Goal: Task Accomplishment & Management: Manage account settings

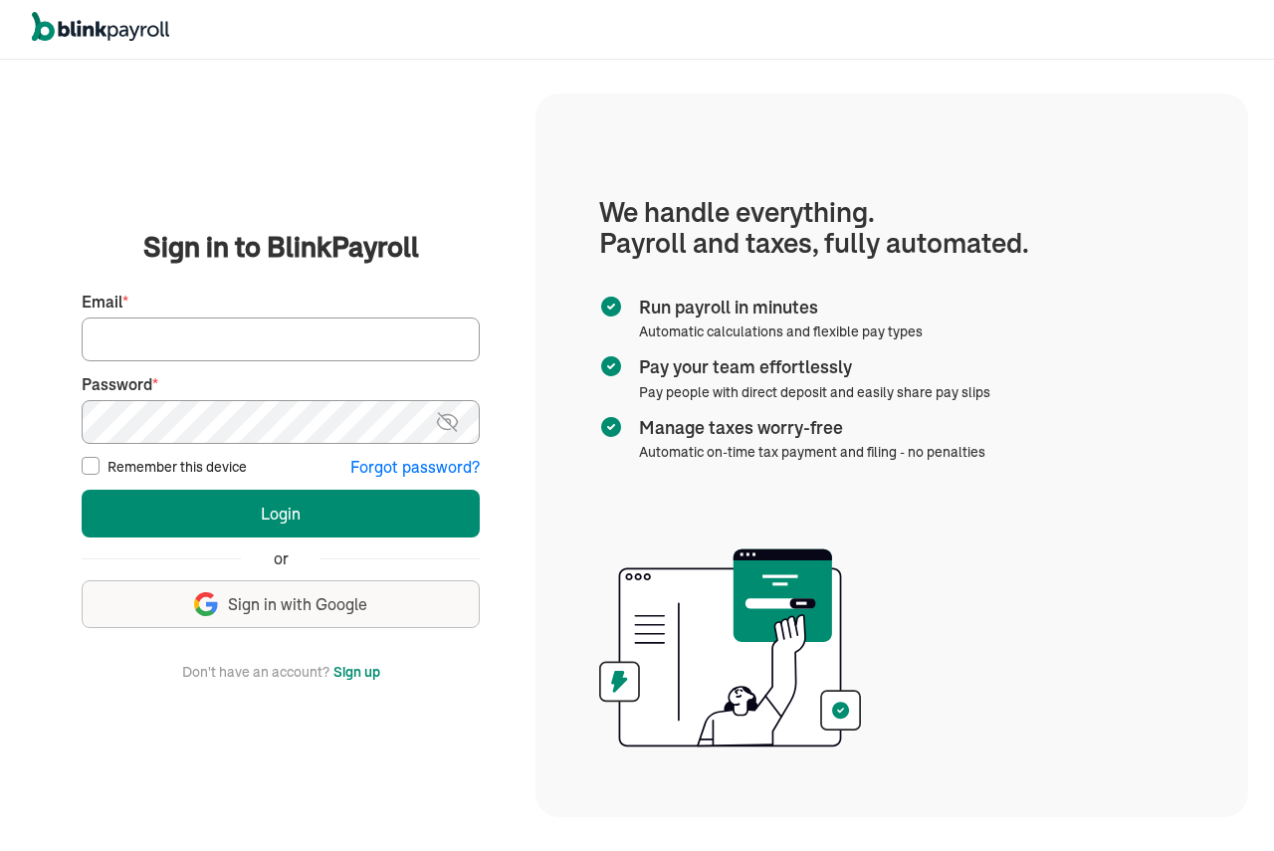
click at [210, 320] on input "Email *" at bounding box center [281, 340] width 398 height 44
type input "[EMAIL_ADDRESS][DOMAIN_NAME]"
click at [447, 419] on img at bounding box center [447, 422] width 25 height 24
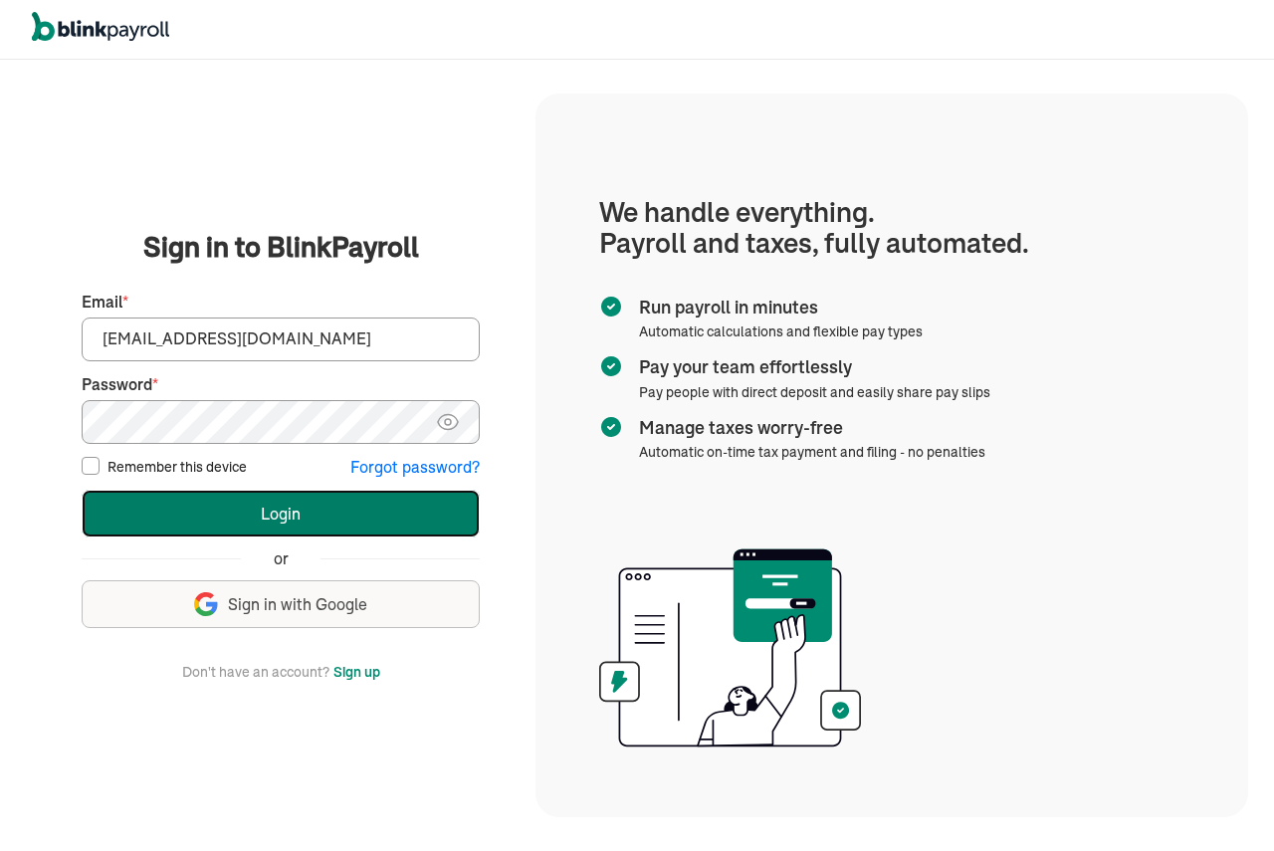
click at [301, 499] on button "Login" at bounding box center [281, 514] width 398 height 48
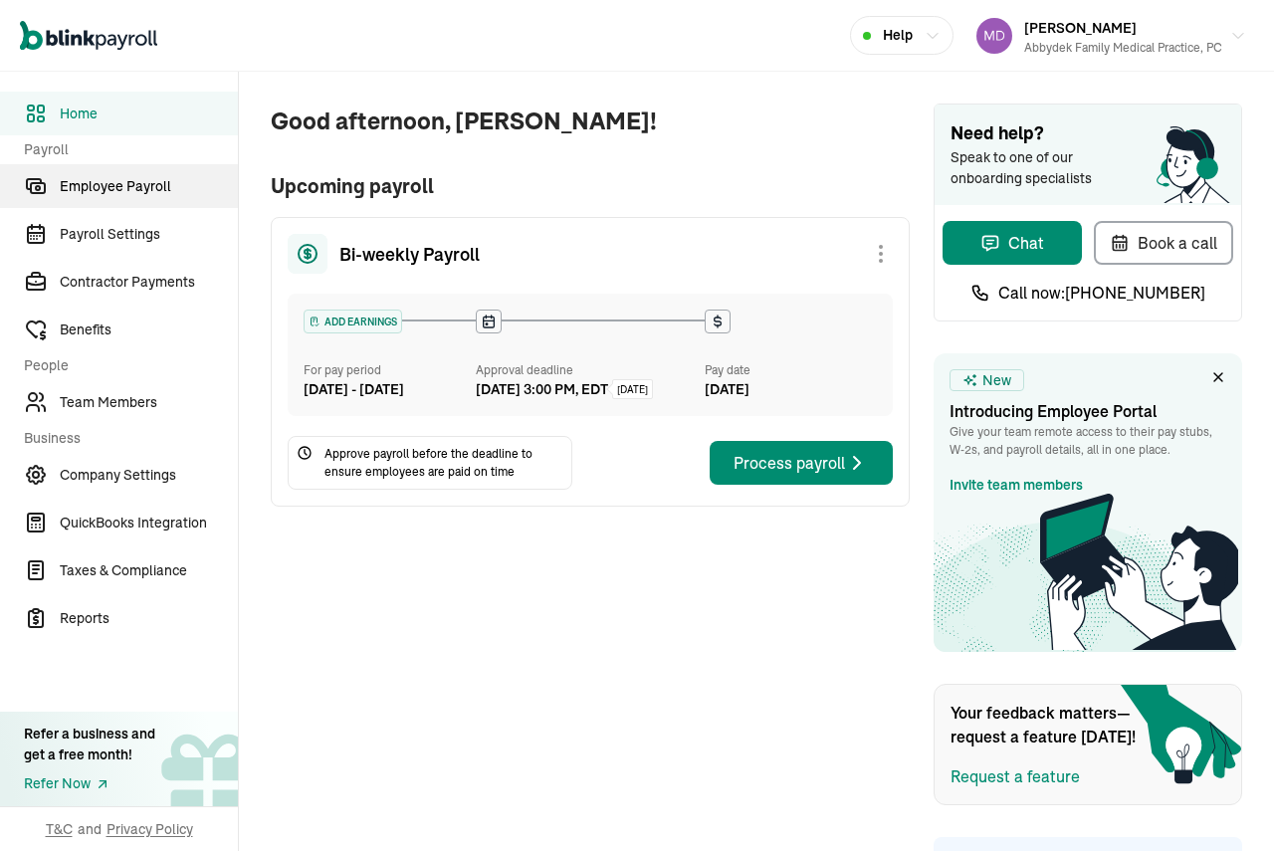
click at [125, 187] on span "Employee Payroll" at bounding box center [149, 186] width 178 height 21
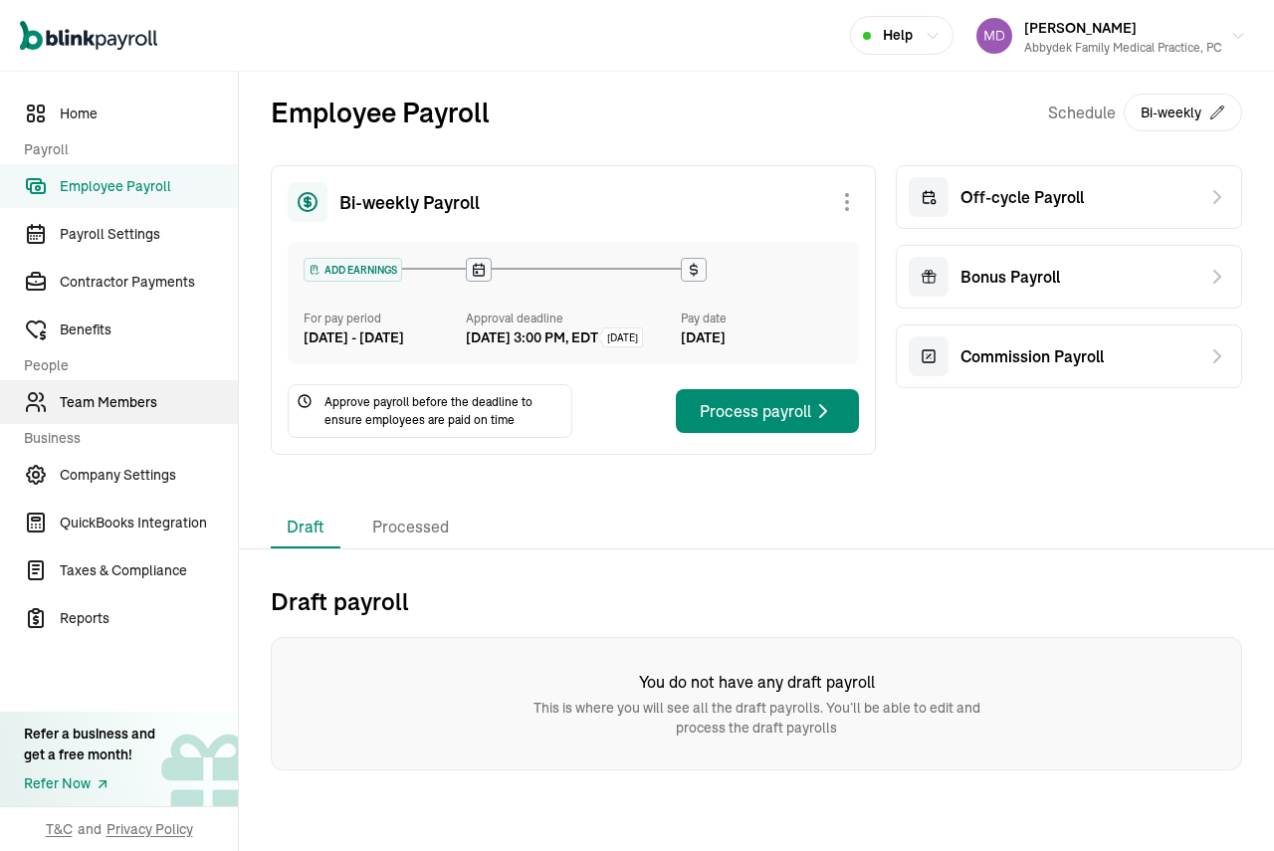
click at [119, 403] on span "Team Members" at bounding box center [149, 402] width 178 height 21
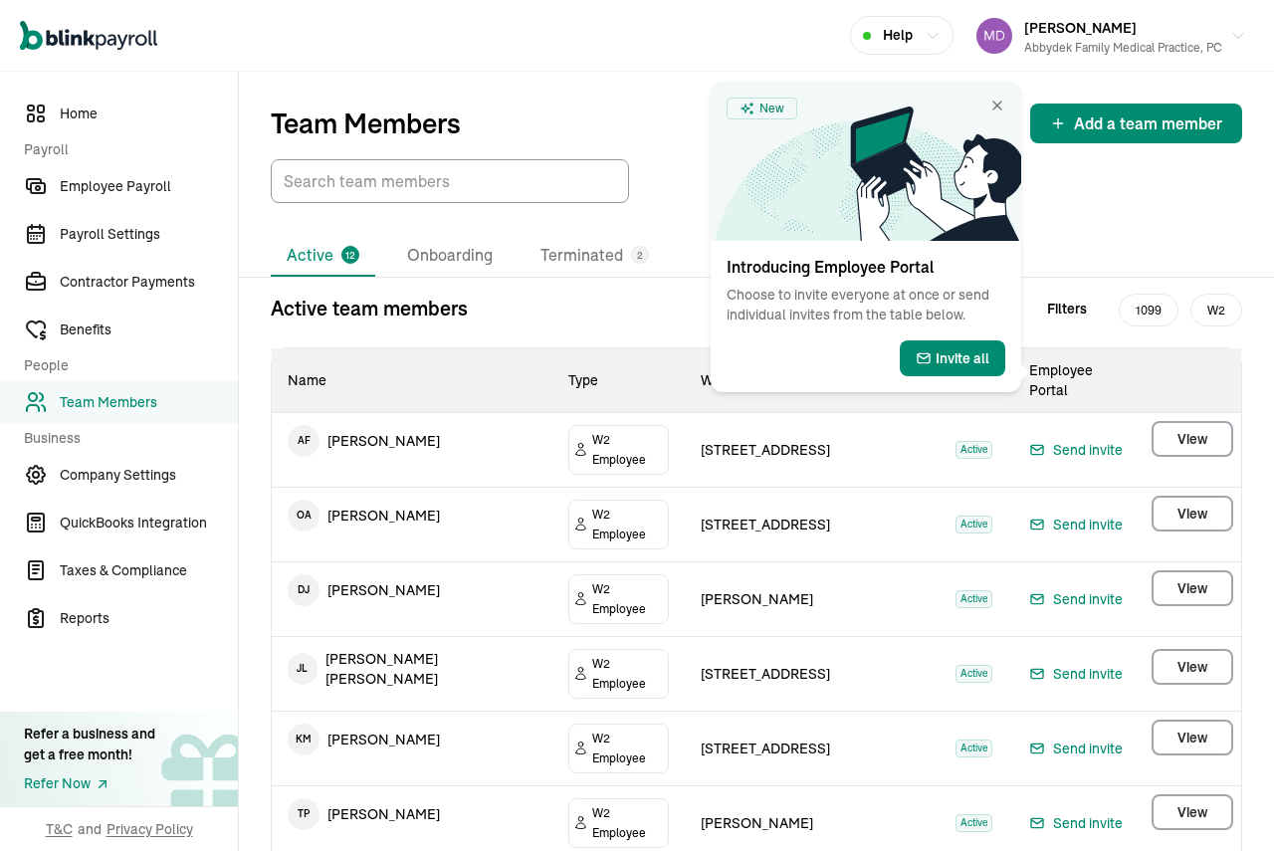
click at [431, 441] on td "A F Abby Fashakin" at bounding box center [412, 441] width 281 height 56
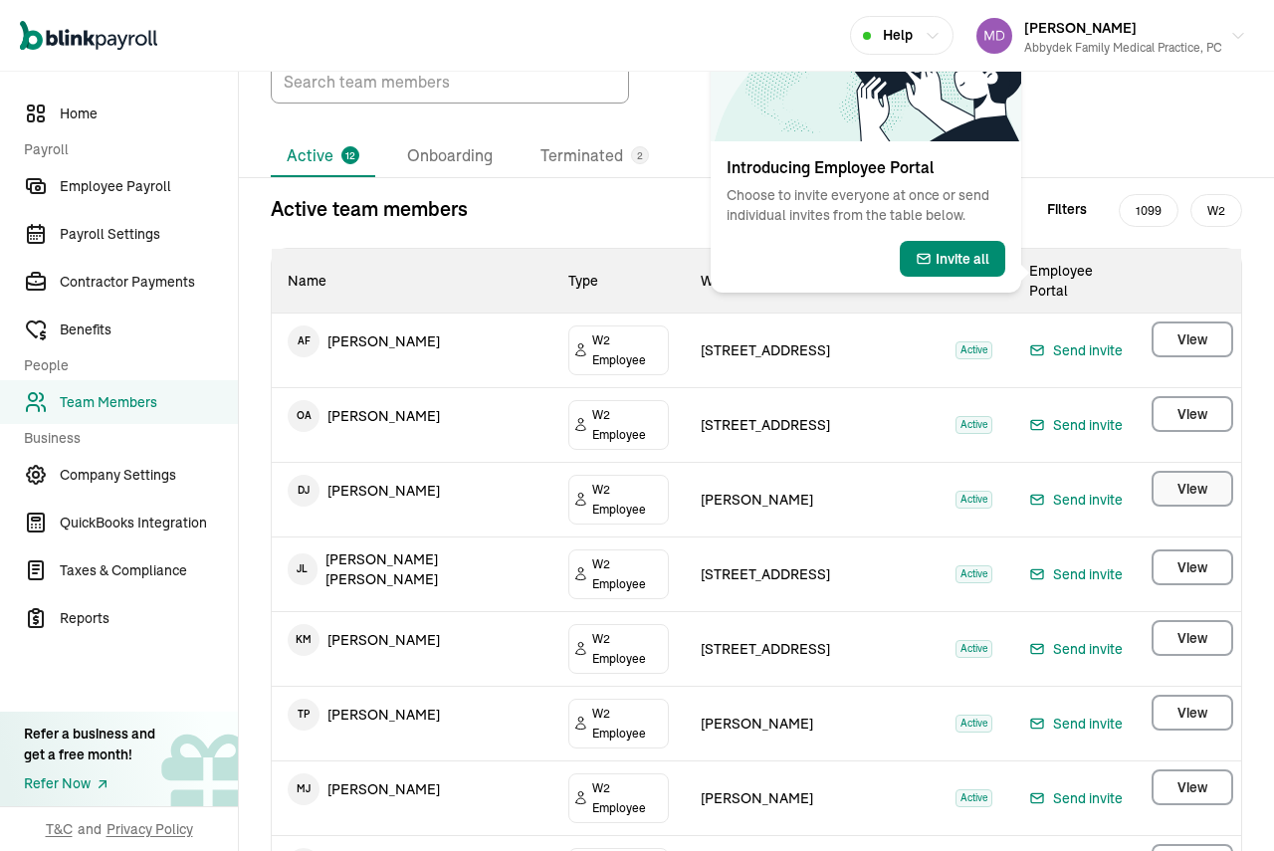
click at [1193, 471] on button "View" at bounding box center [1193, 489] width 82 height 36
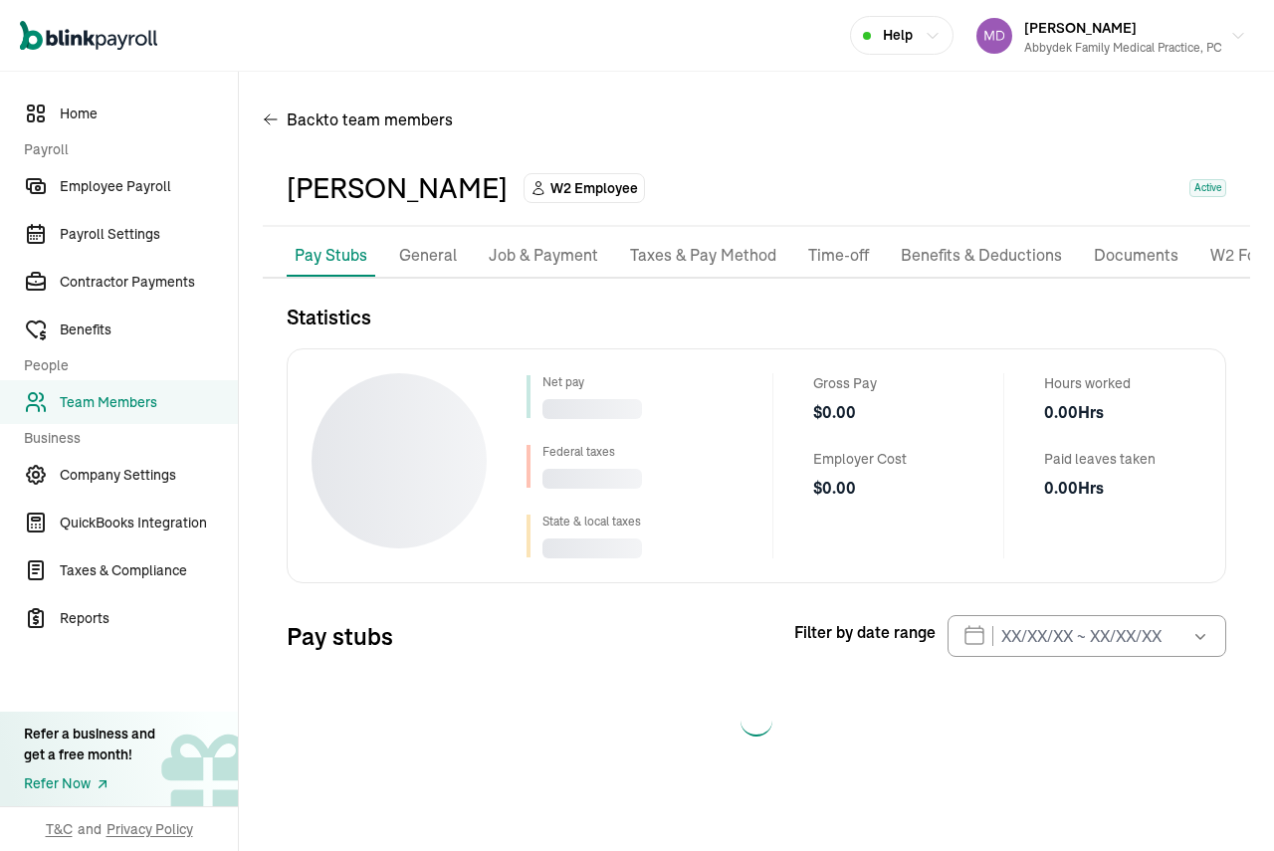
select select "2025"
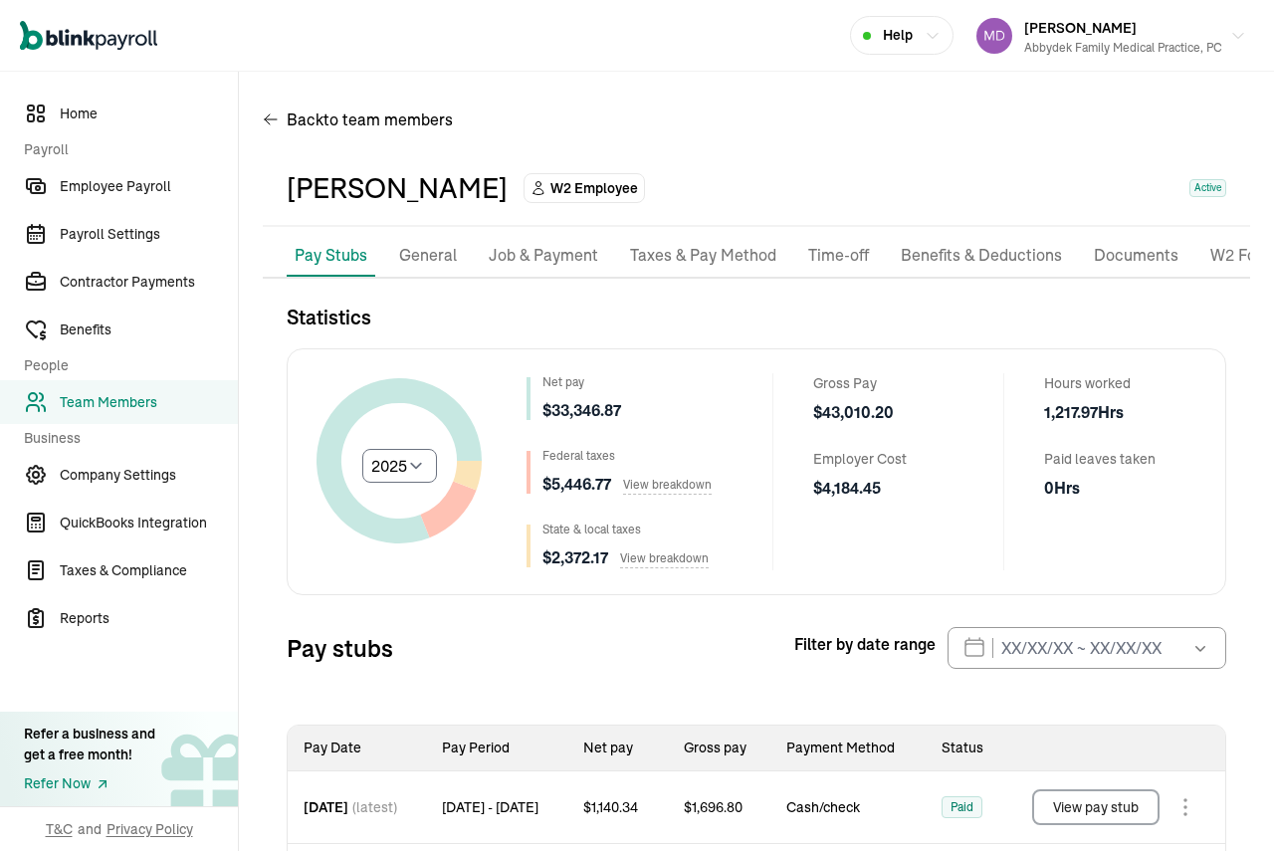
click at [421, 251] on p "General" at bounding box center [428, 256] width 58 height 26
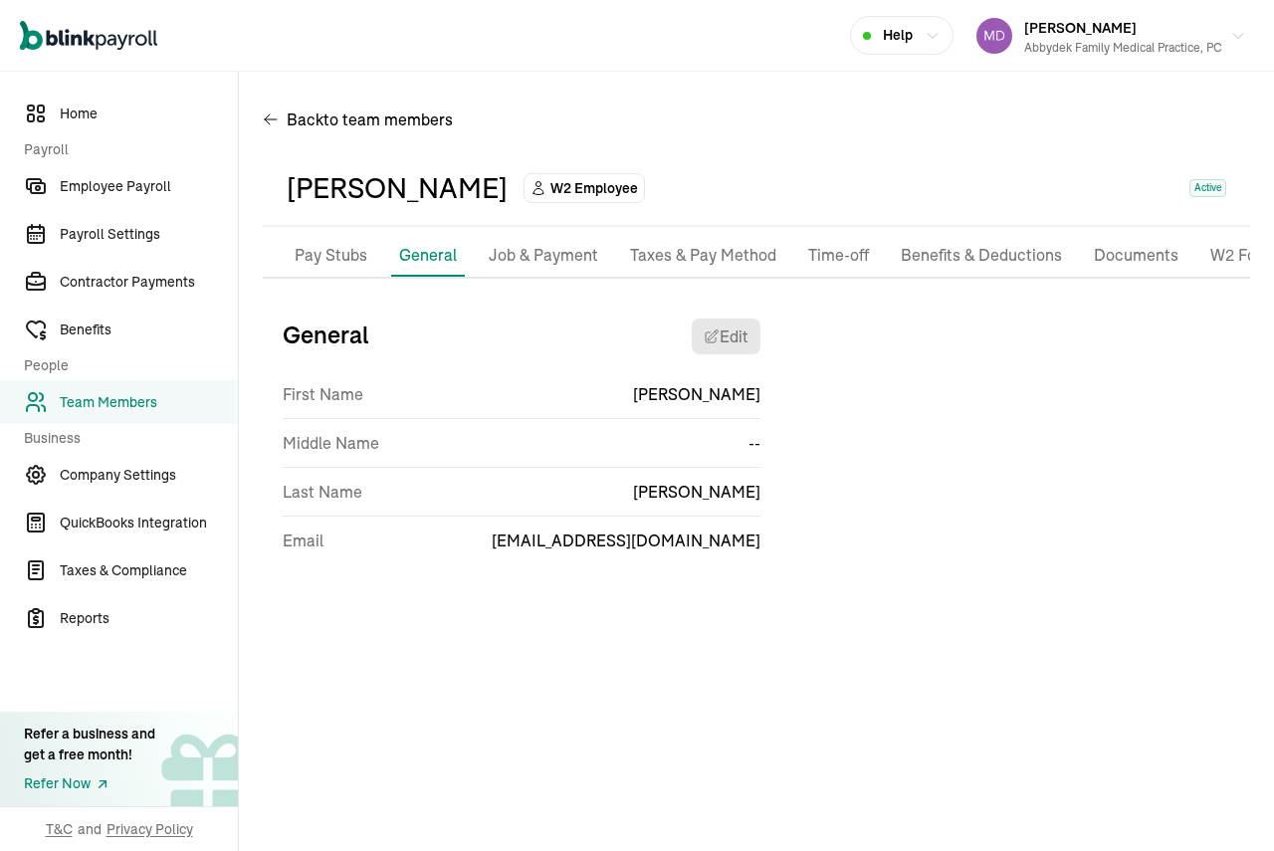
click at [519, 256] on p "Job & Payment" at bounding box center [543, 256] width 109 height 26
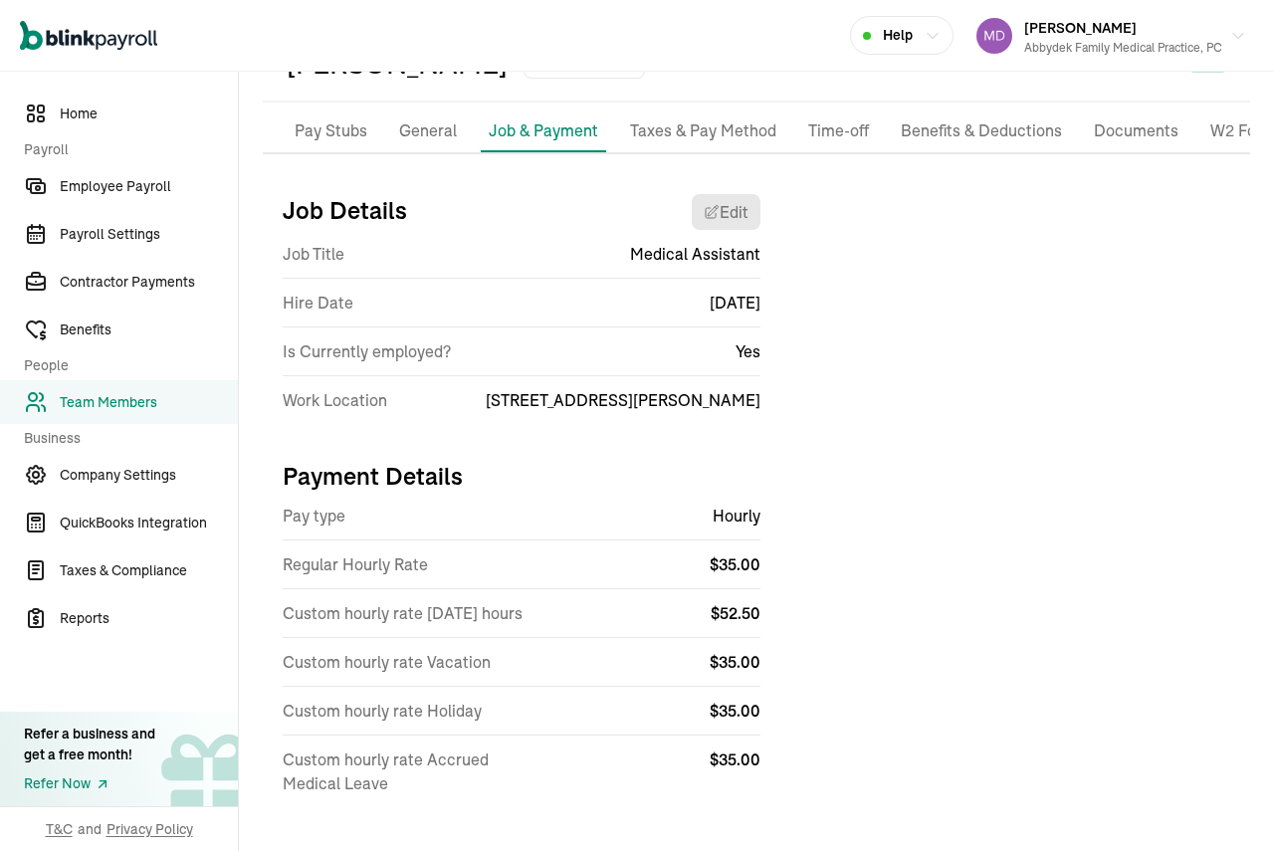
scroll to position [144, 0]
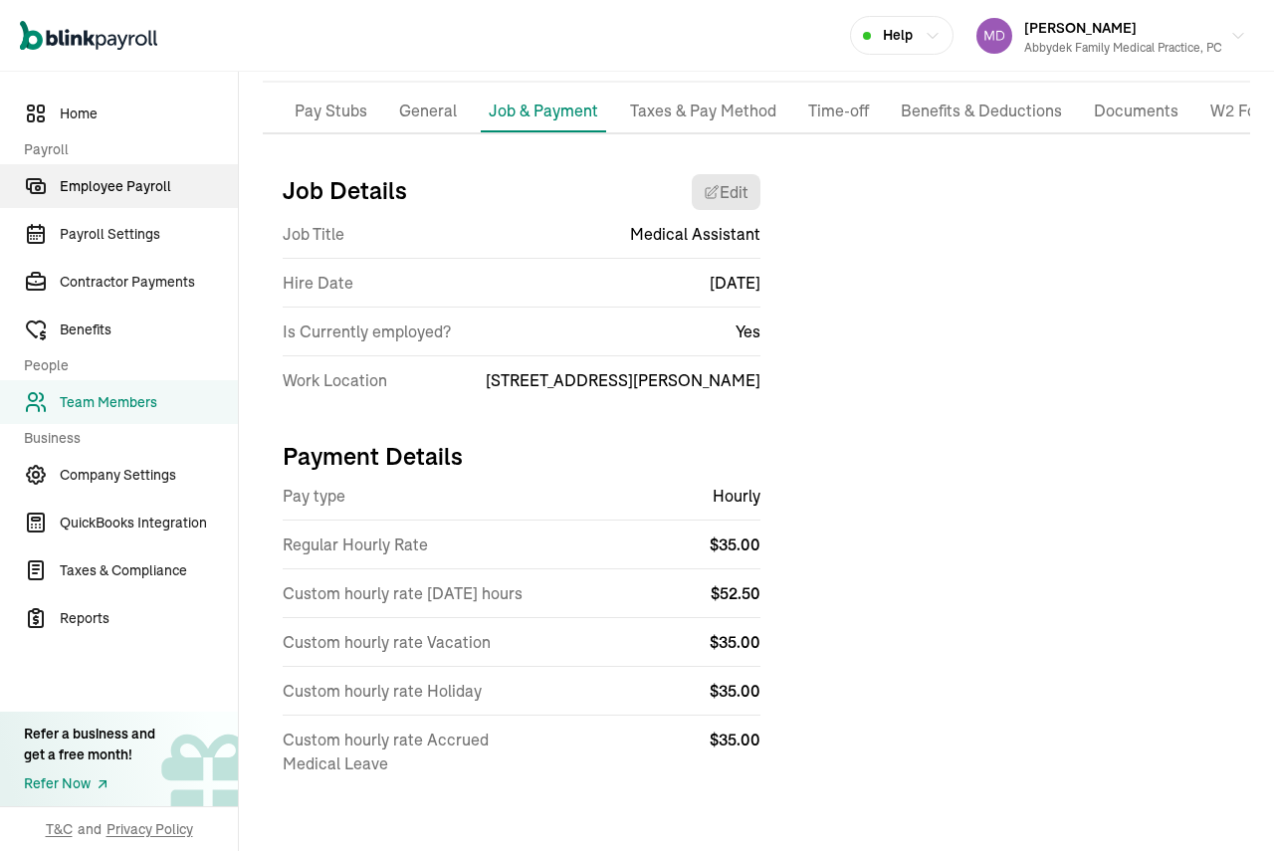
click at [108, 180] on span "Employee Payroll" at bounding box center [149, 186] width 178 height 21
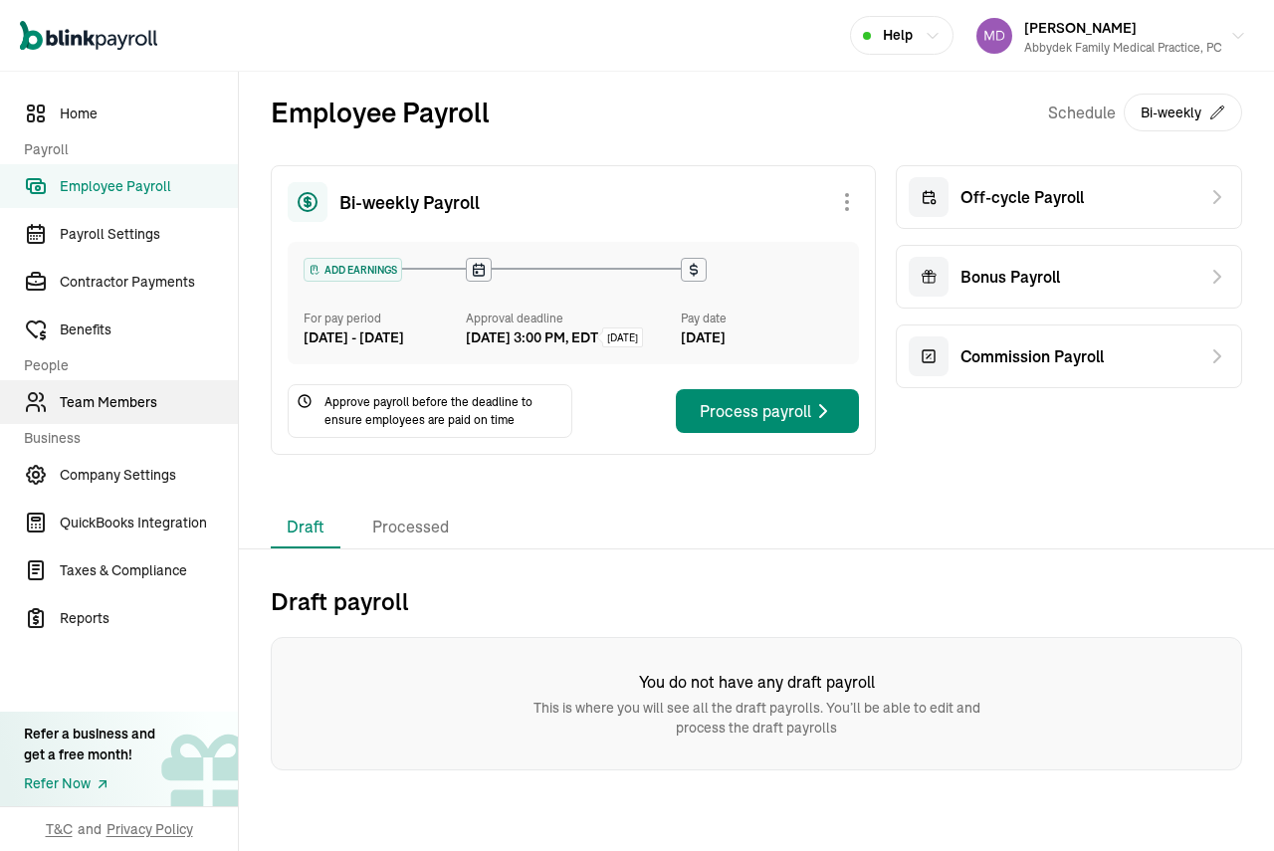
click at [117, 408] on span "Team Members" at bounding box center [149, 402] width 178 height 21
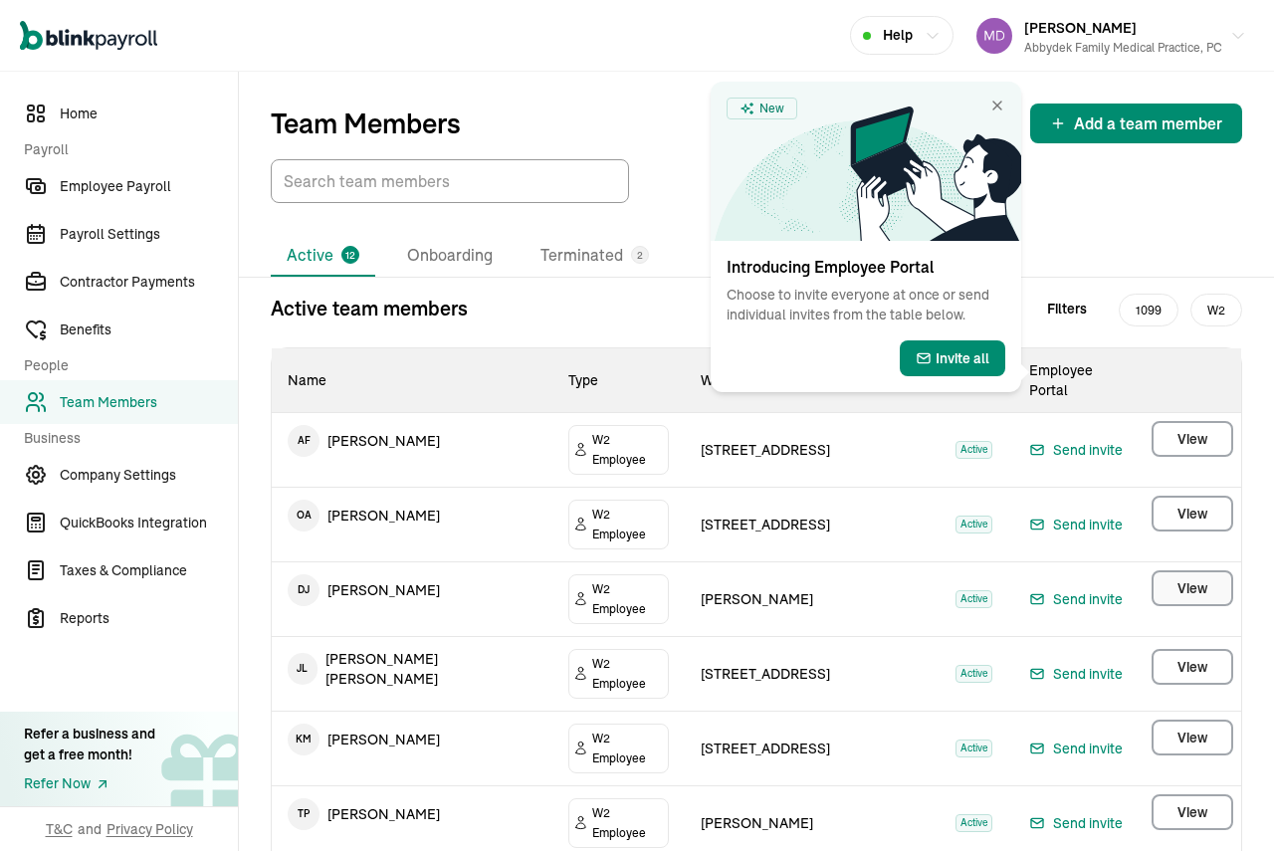
select select "2025"
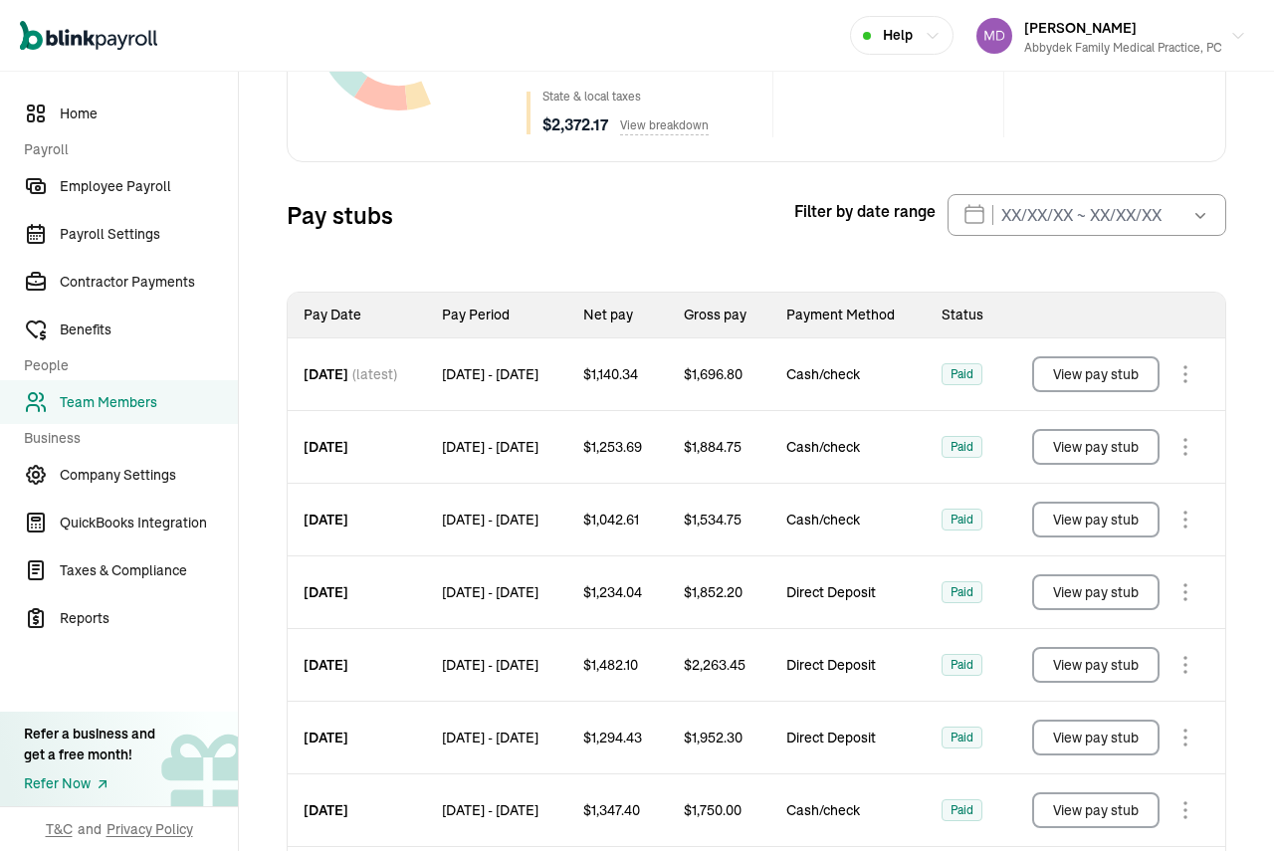
scroll to position [434, 0]
click at [1095, 375] on button "View pay stub" at bounding box center [1095, 373] width 127 height 36
click at [1099, 447] on button "View pay stub" at bounding box center [1095, 446] width 127 height 36
click at [1090, 518] on button "View pay stub" at bounding box center [1095, 519] width 127 height 36
click at [1121, 587] on button "View pay stub" at bounding box center [1095, 591] width 127 height 36
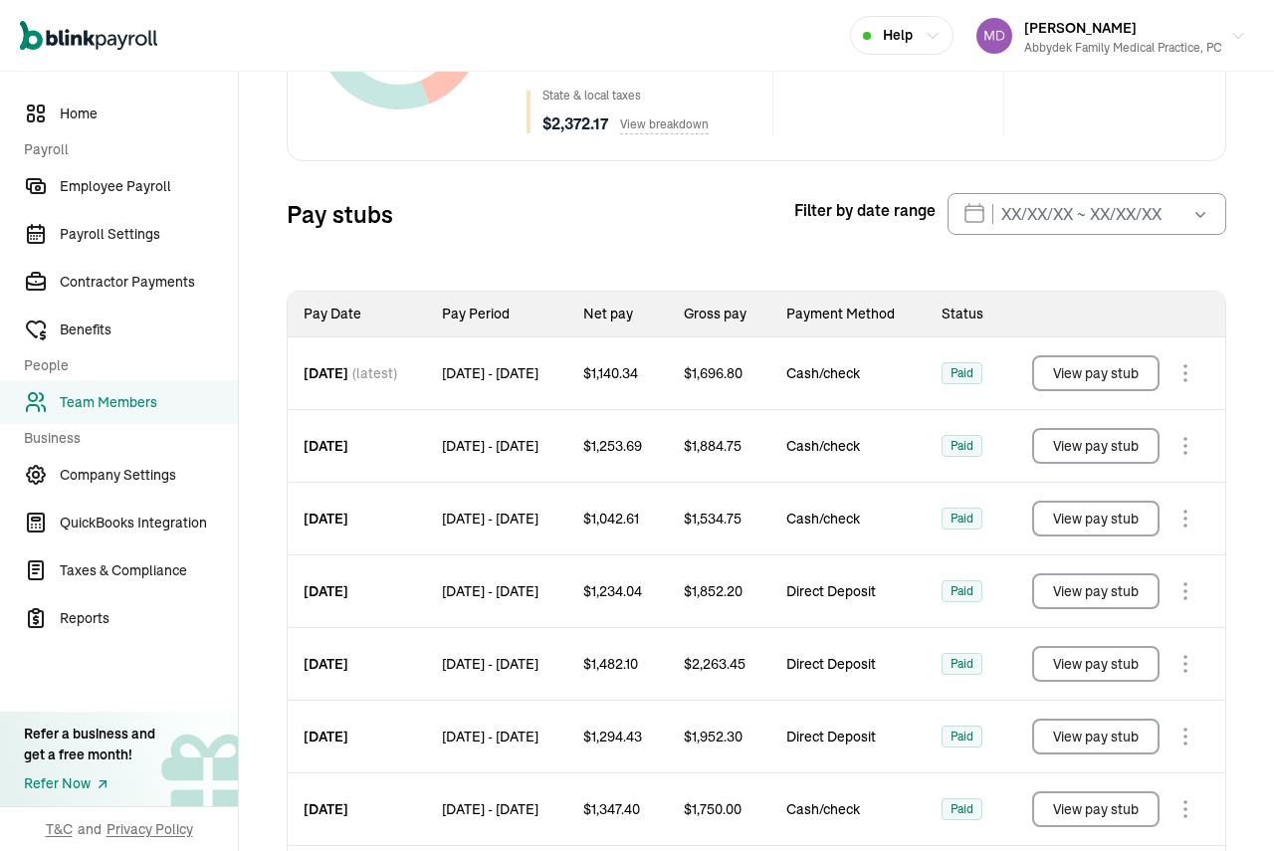
click at [1112, 668] on button "View pay stub" at bounding box center [1095, 664] width 127 height 36
click at [1094, 735] on button "View pay stub" at bounding box center [1095, 737] width 127 height 36
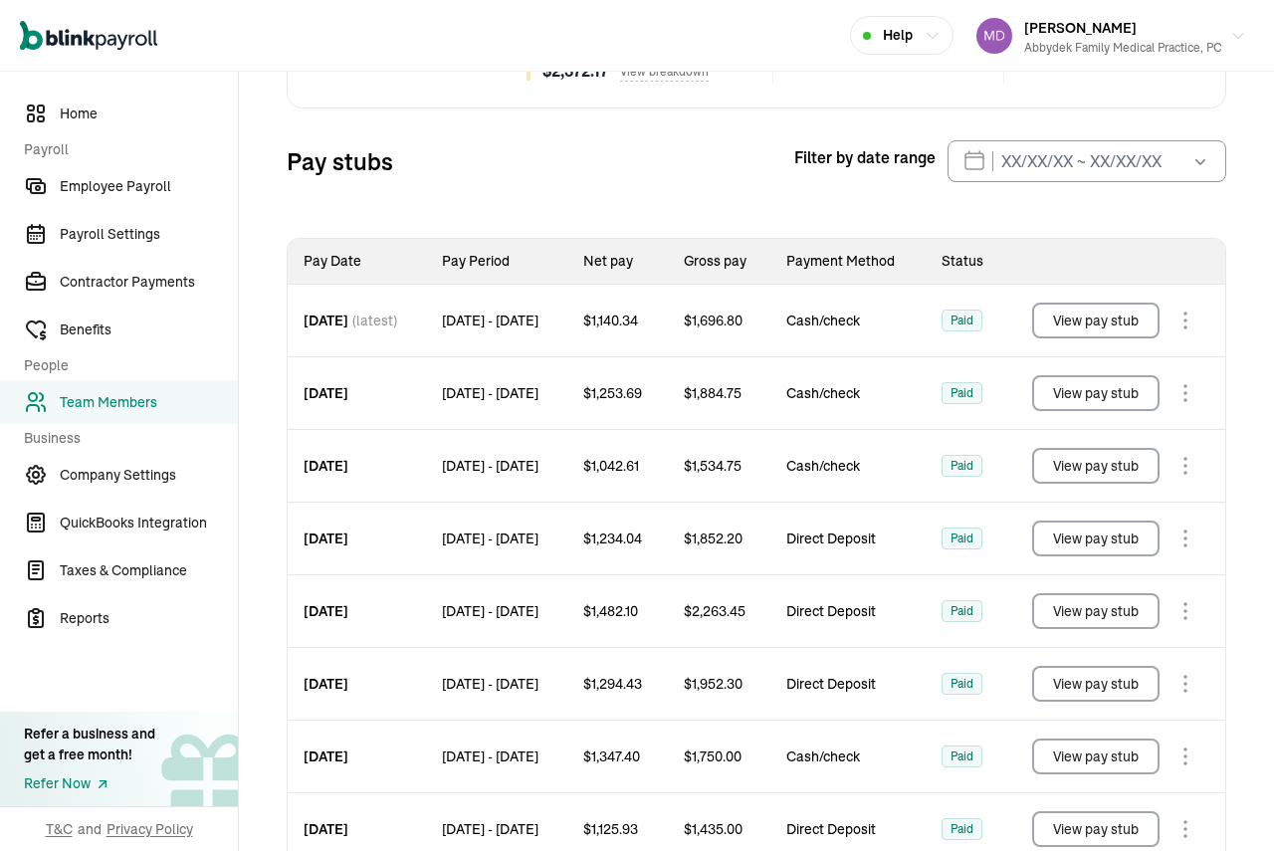
scroll to position [633, 0]
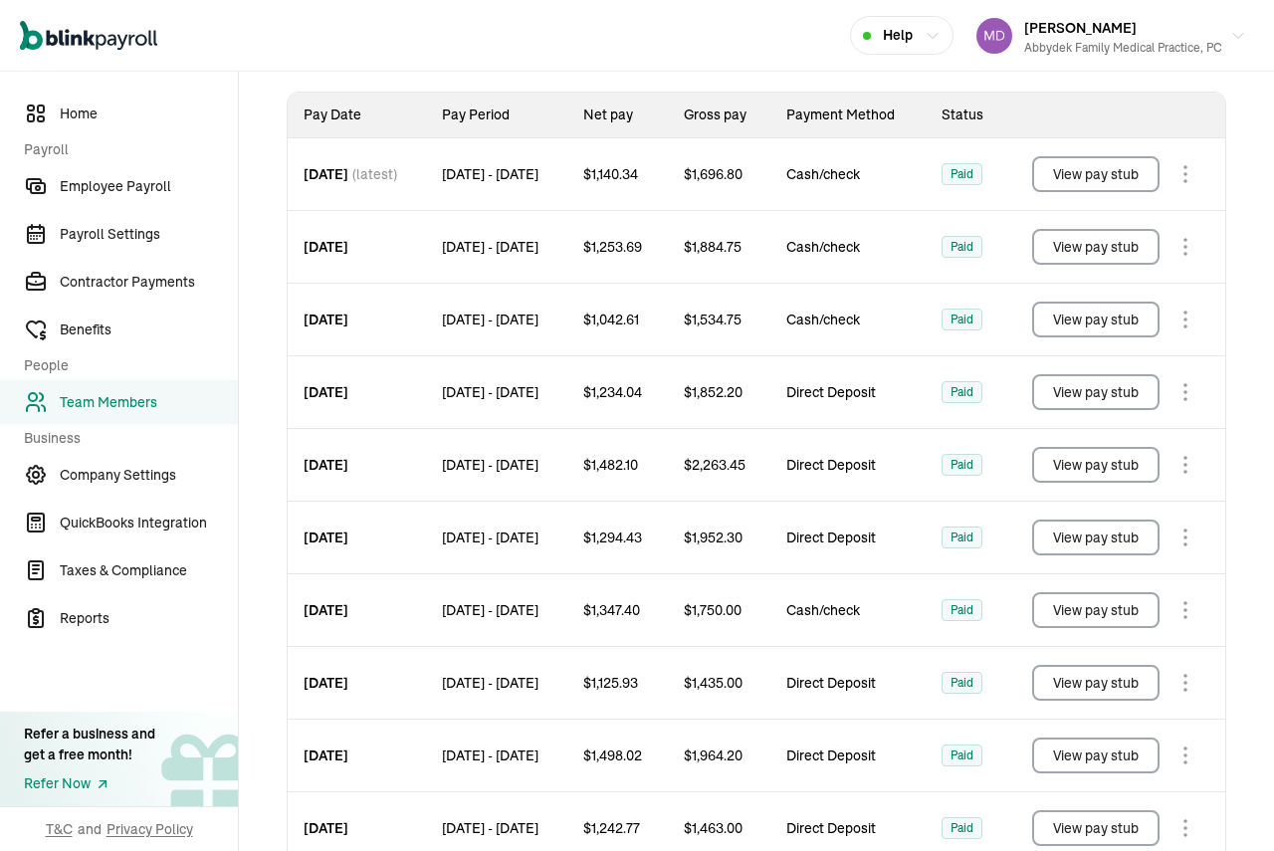
click at [1121, 620] on button "View pay stub" at bounding box center [1095, 610] width 127 height 36
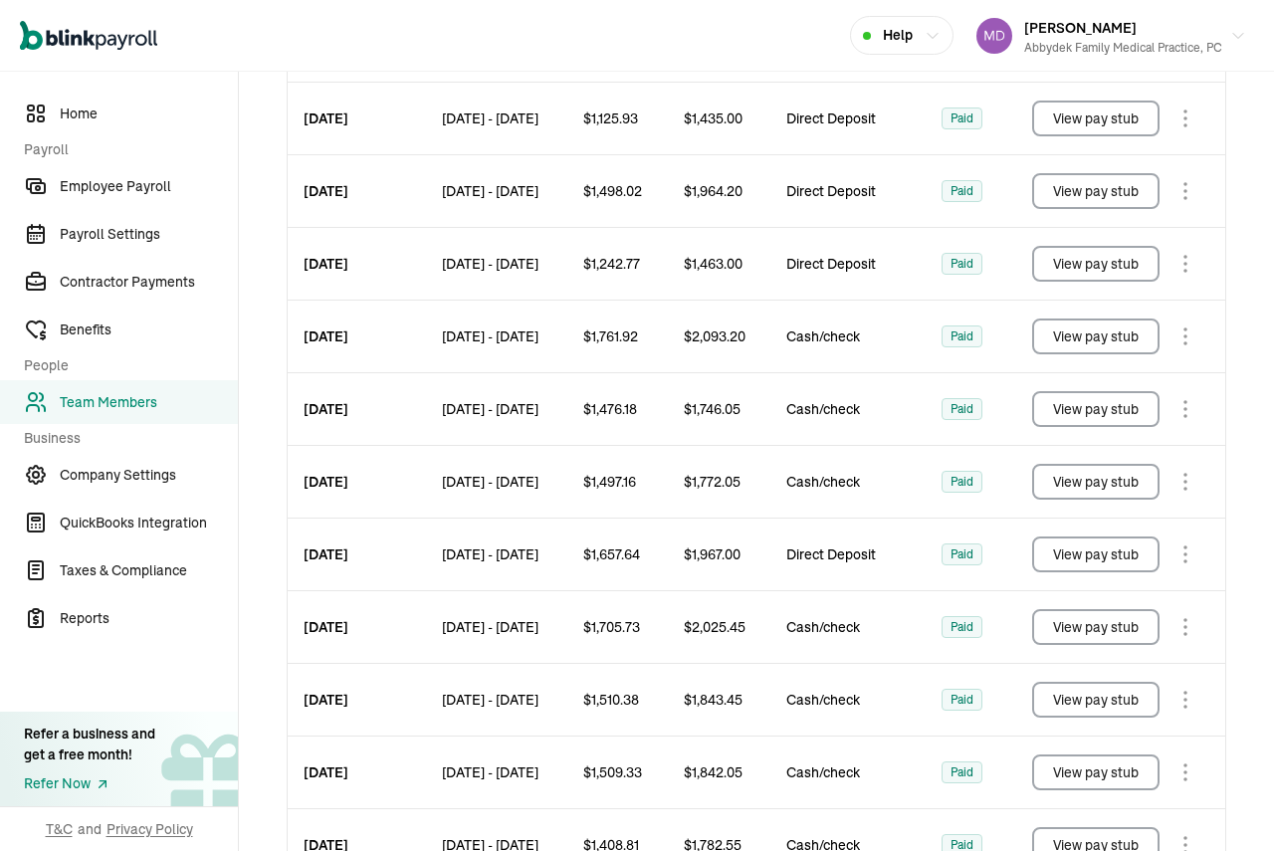
scroll to position [1200, 0]
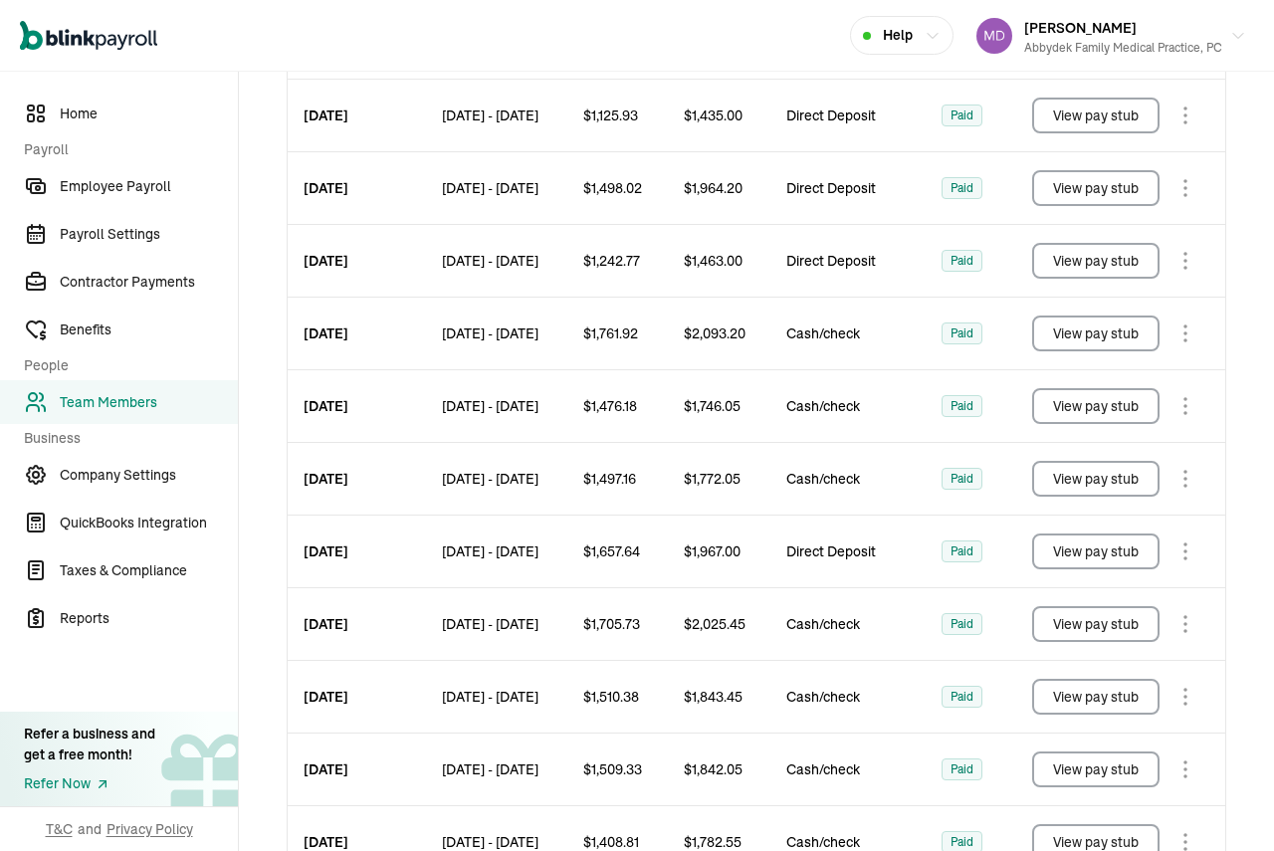
click at [1102, 113] on button "View pay stub" at bounding box center [1095, 116] width 127 height 36
click at [1088, 191] on button "View pay stub" at bounding box center [1095, 188] width 127 height 36
click at [1081, 267] on button "View pay stub" at bounding box center [1095, 261] width 127 height 36
click at [1101, 338] on button "View pay stub" at bounding box center [1095, 334] width 127 height 36
click at [1088, 411] on button "View pay stub" at bounding box center [1095, 406] width 127 height 36
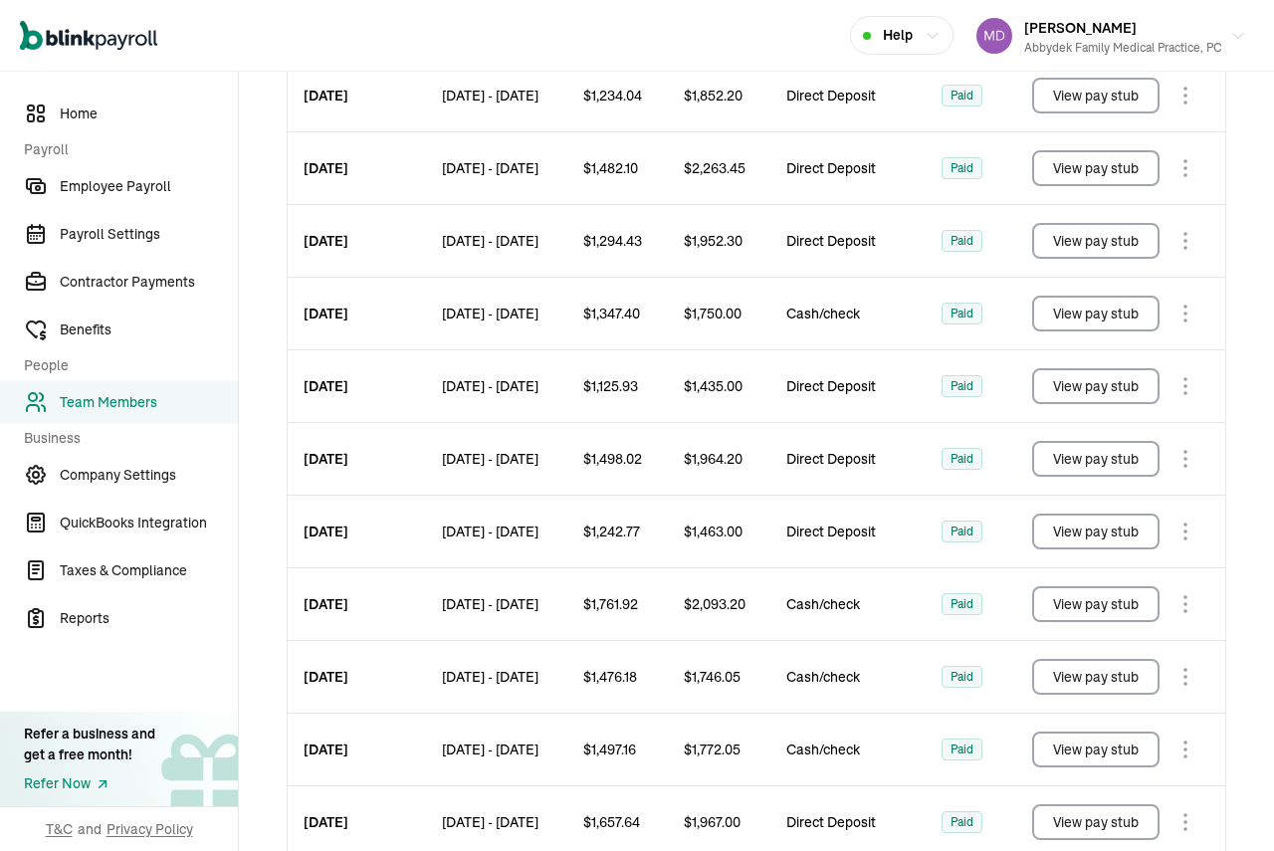
scroll to position [902, 0]
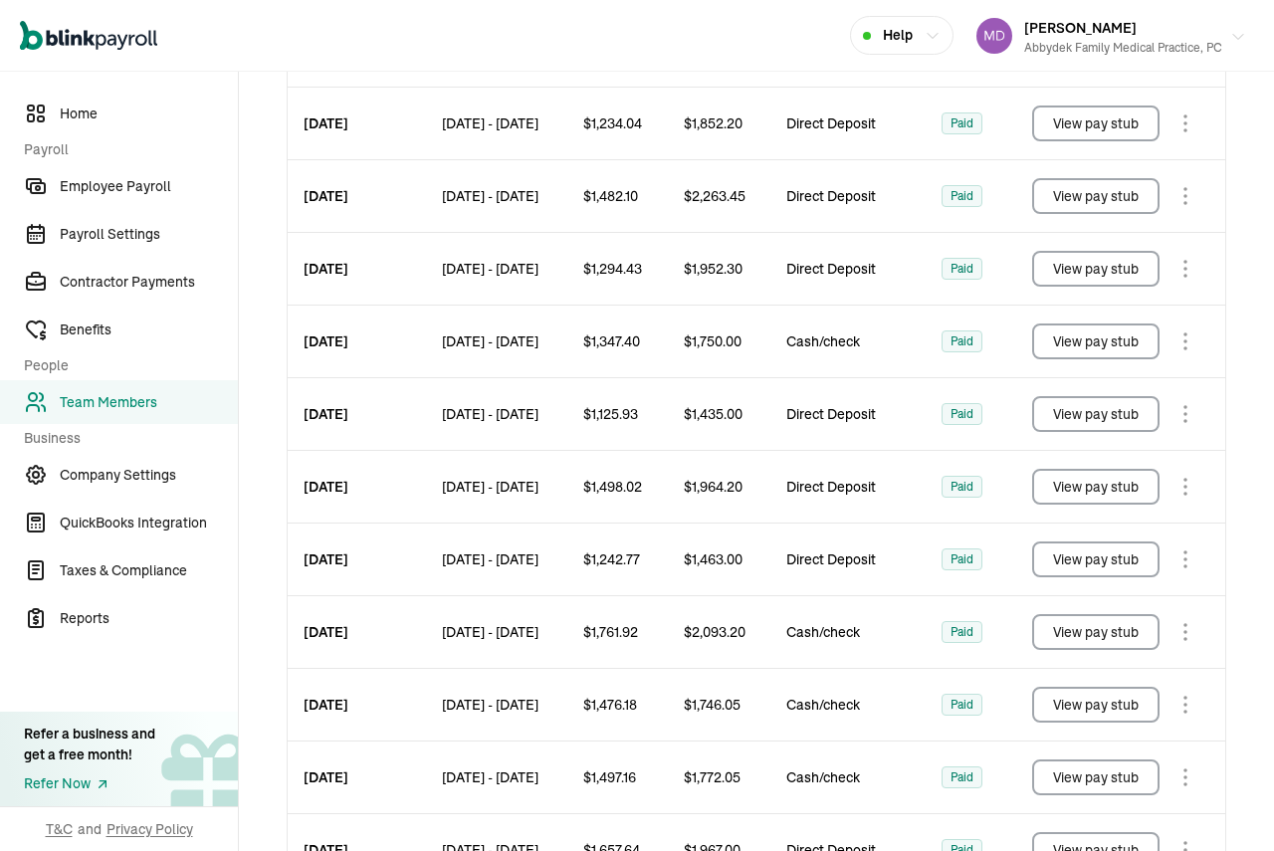
click at [1233, 42] on button "Emmanuel Fashakin Abbydek Family Medical Practice, PC" at bounding box center [1112, 36] width 286 height 50
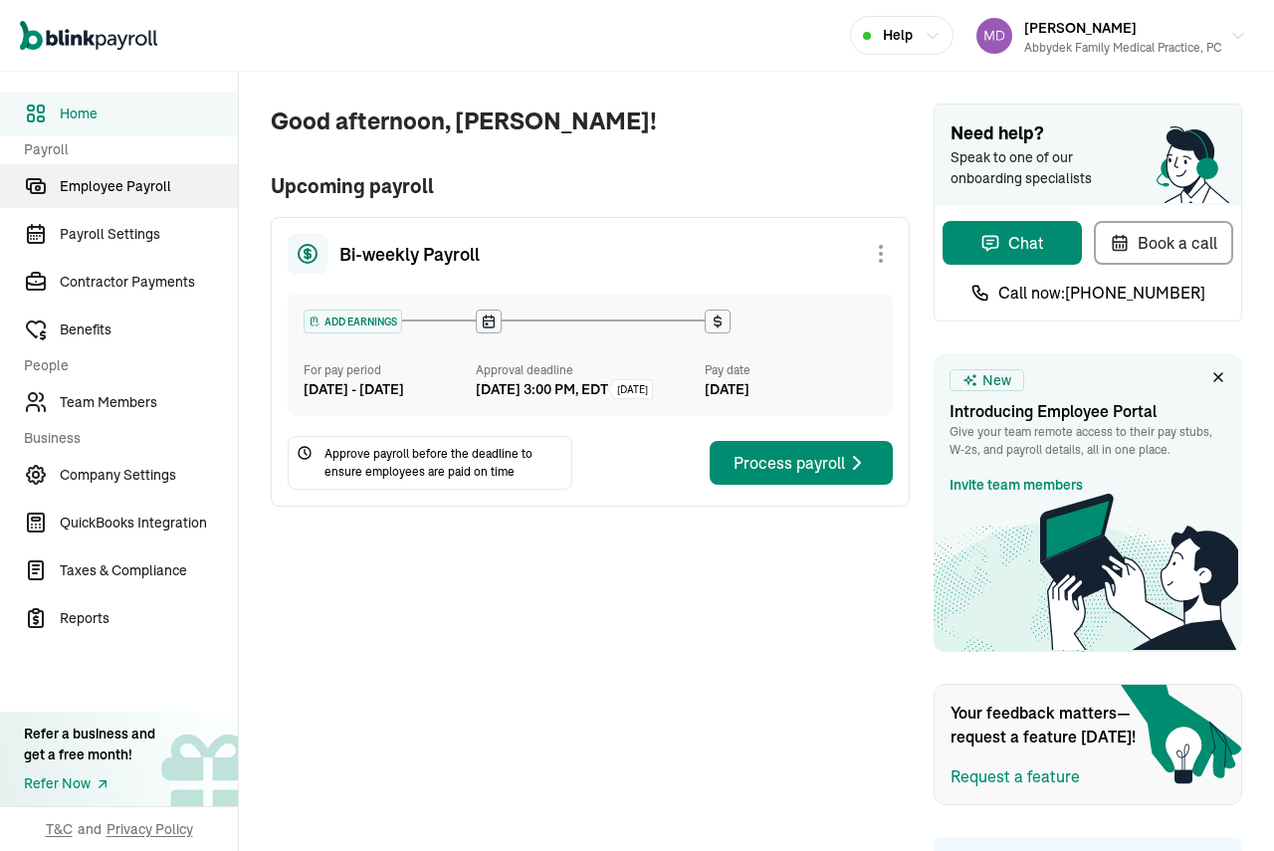
click at [125, 187] on span "Employee Payroll" at bounding box center [149, 186] width 178 height 21
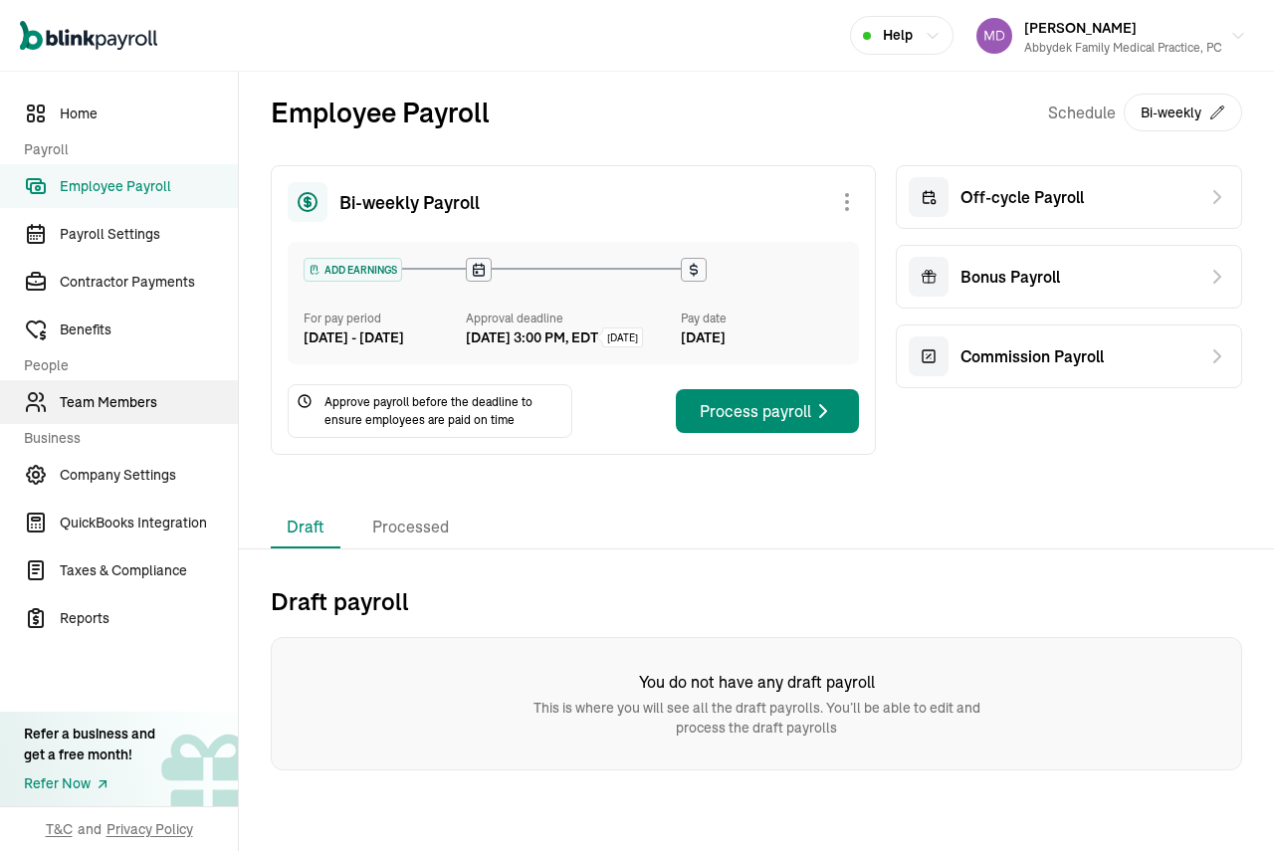
click at [119, 403] on span "Team Members" at bounding box center [149, 402] width 178 height 21
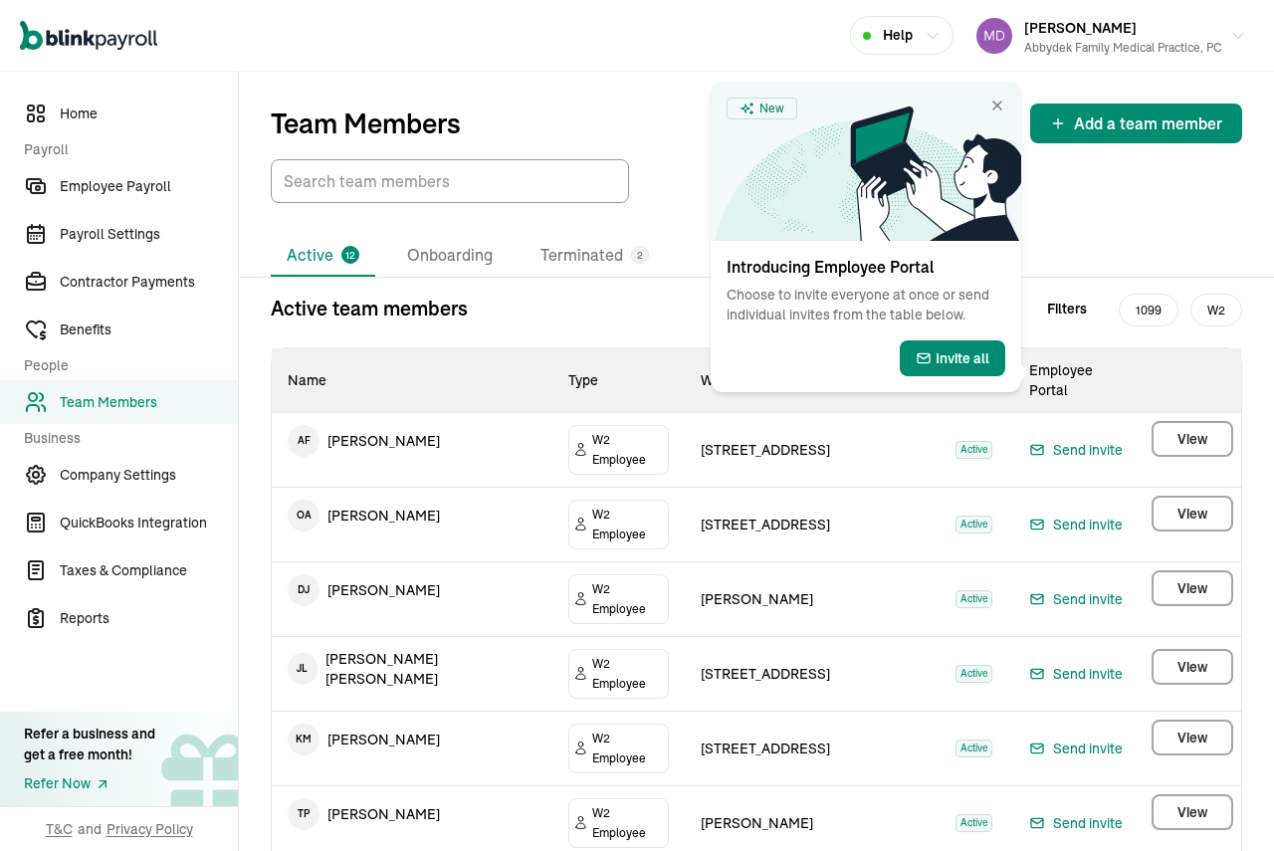
click at [431, 441] on td "A F Abby Fashakin" at bounding box center [412, 441] width 281 height 56
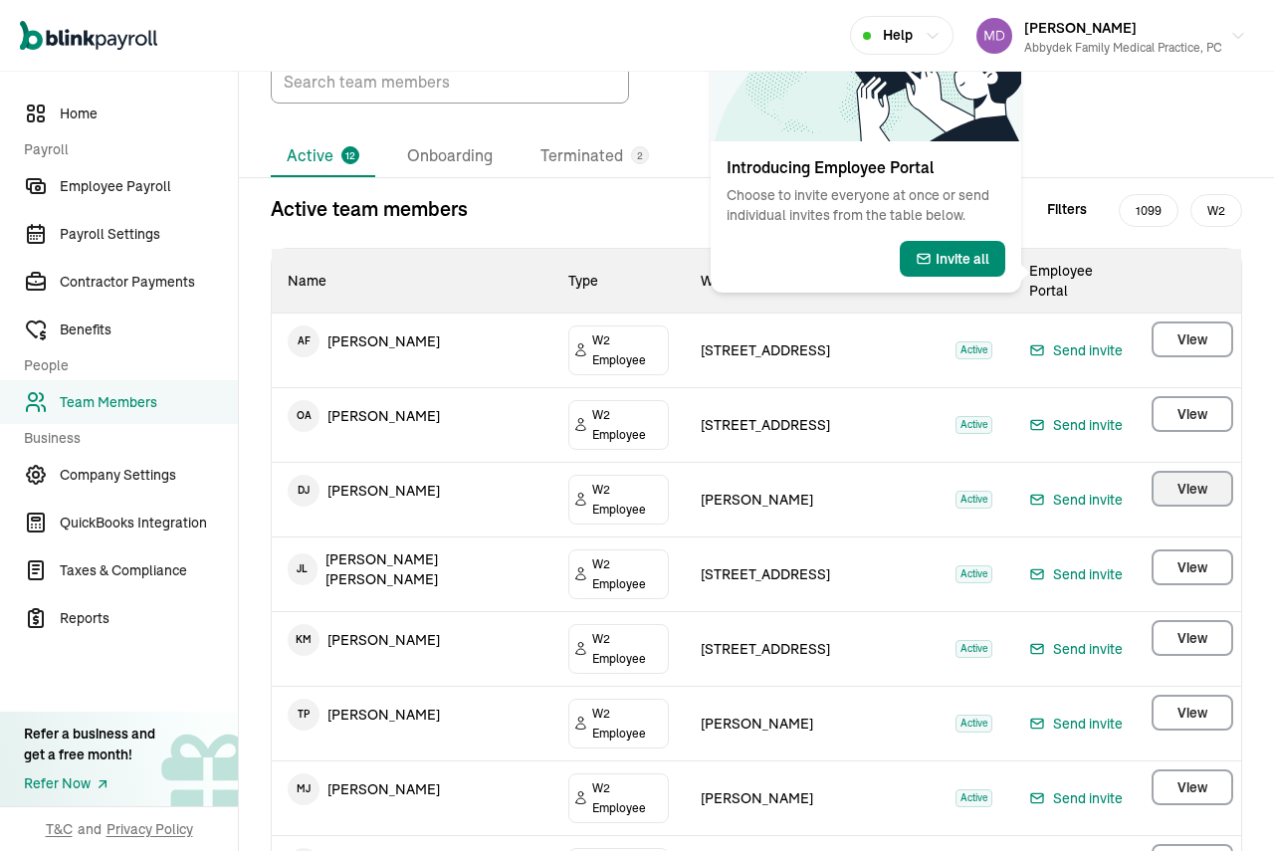
click at [1193, 471] on button "View" at bounding box center [1193, 489] width 82 height 36
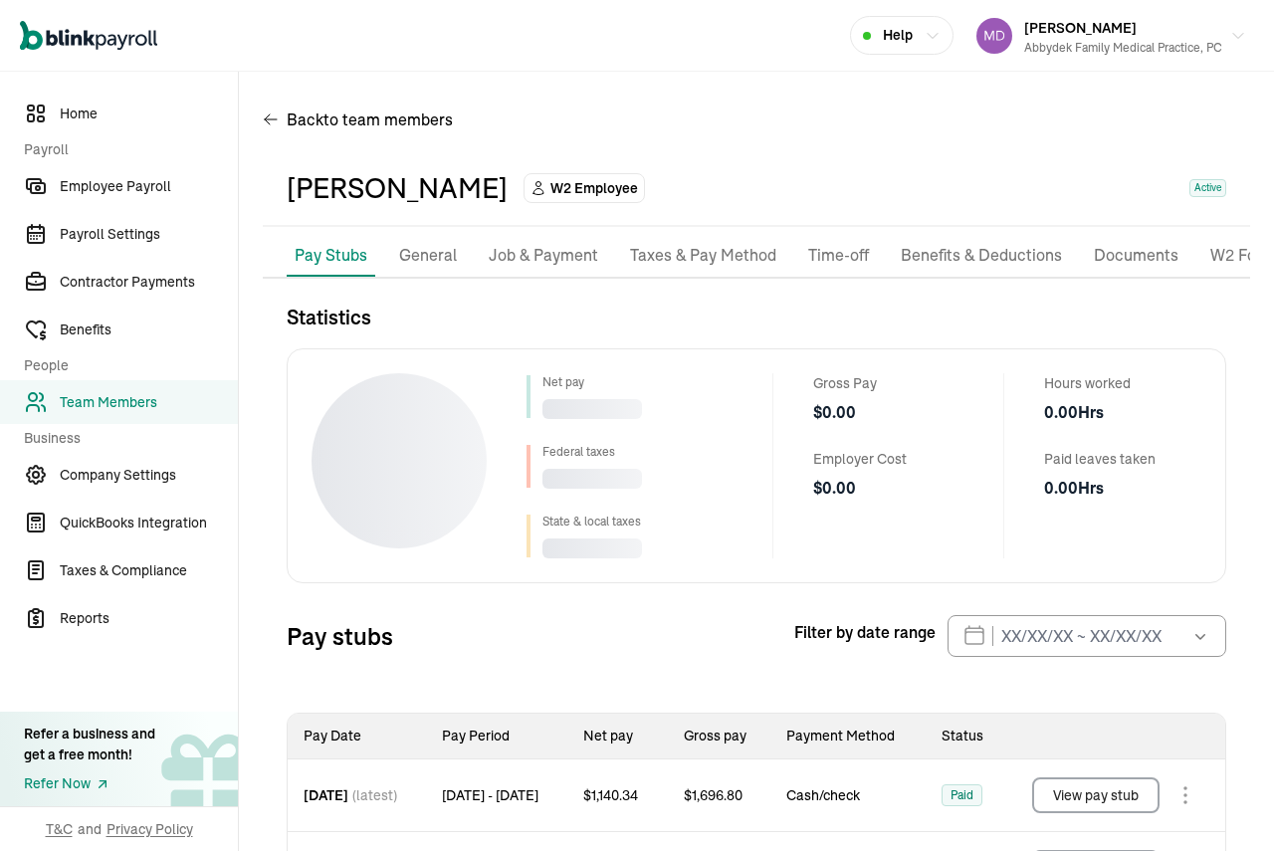
select select "2025"
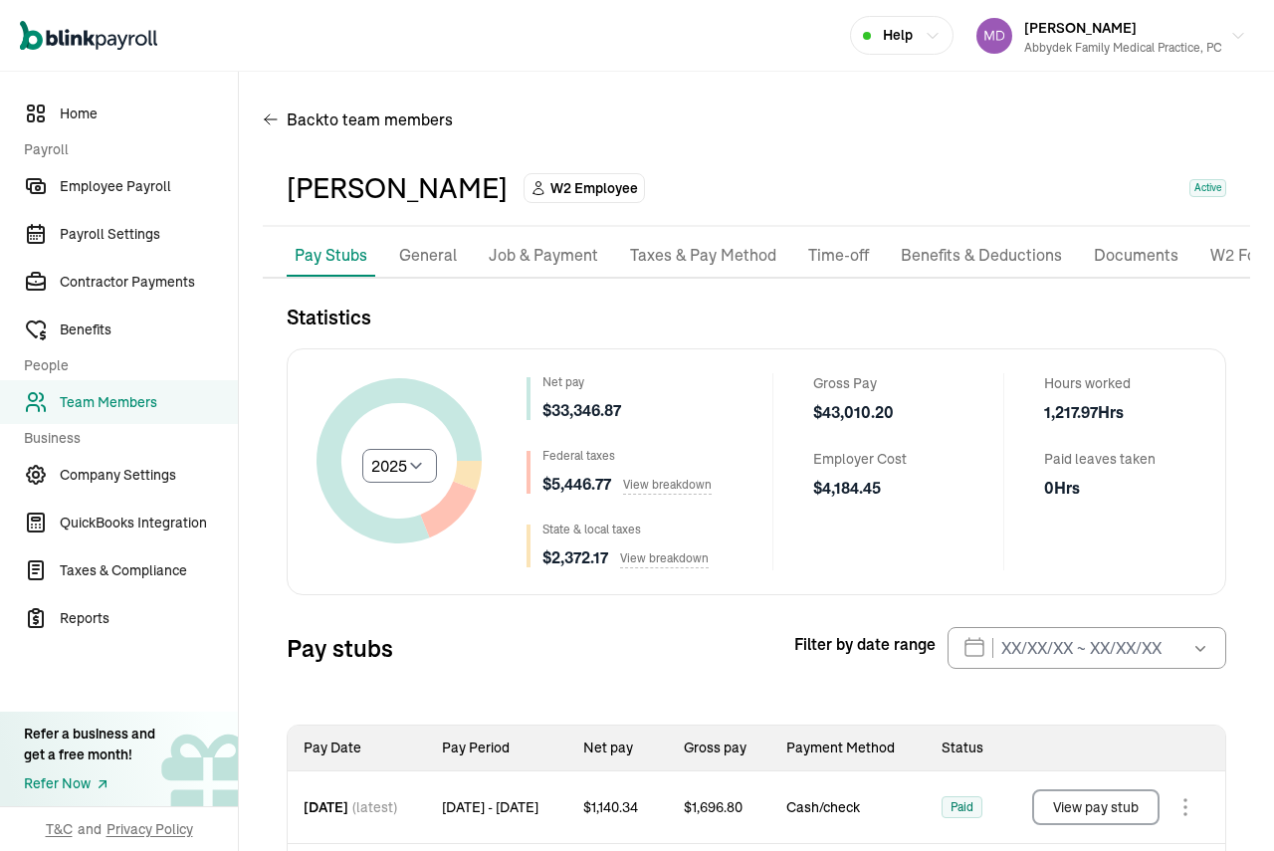
click at [421, 251] on p "General" at bounding box center [428, 256] width 58 height 26
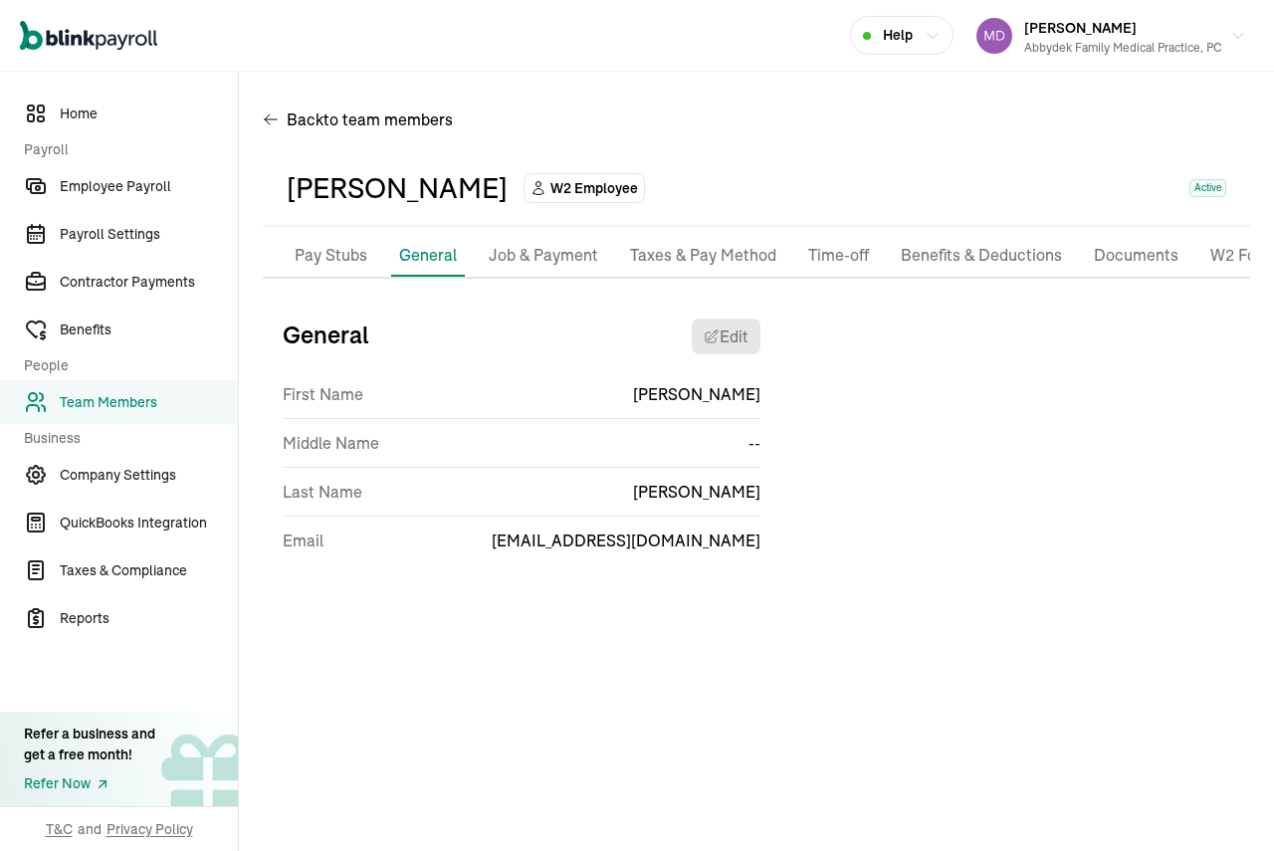
click at [519, 256] on p "Job & Payment" at bounding box center [543, 256] width 109 height 26
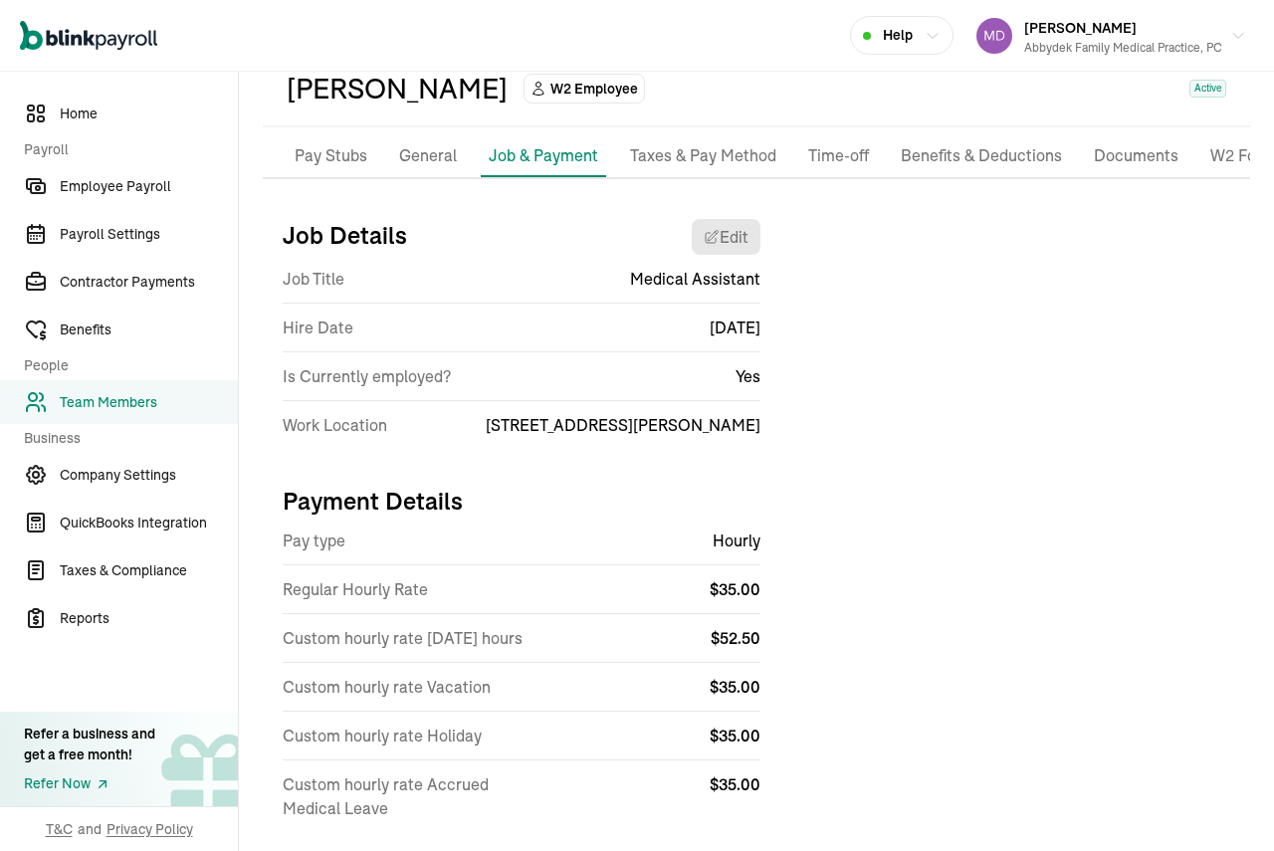
scroll to position [144, 0]
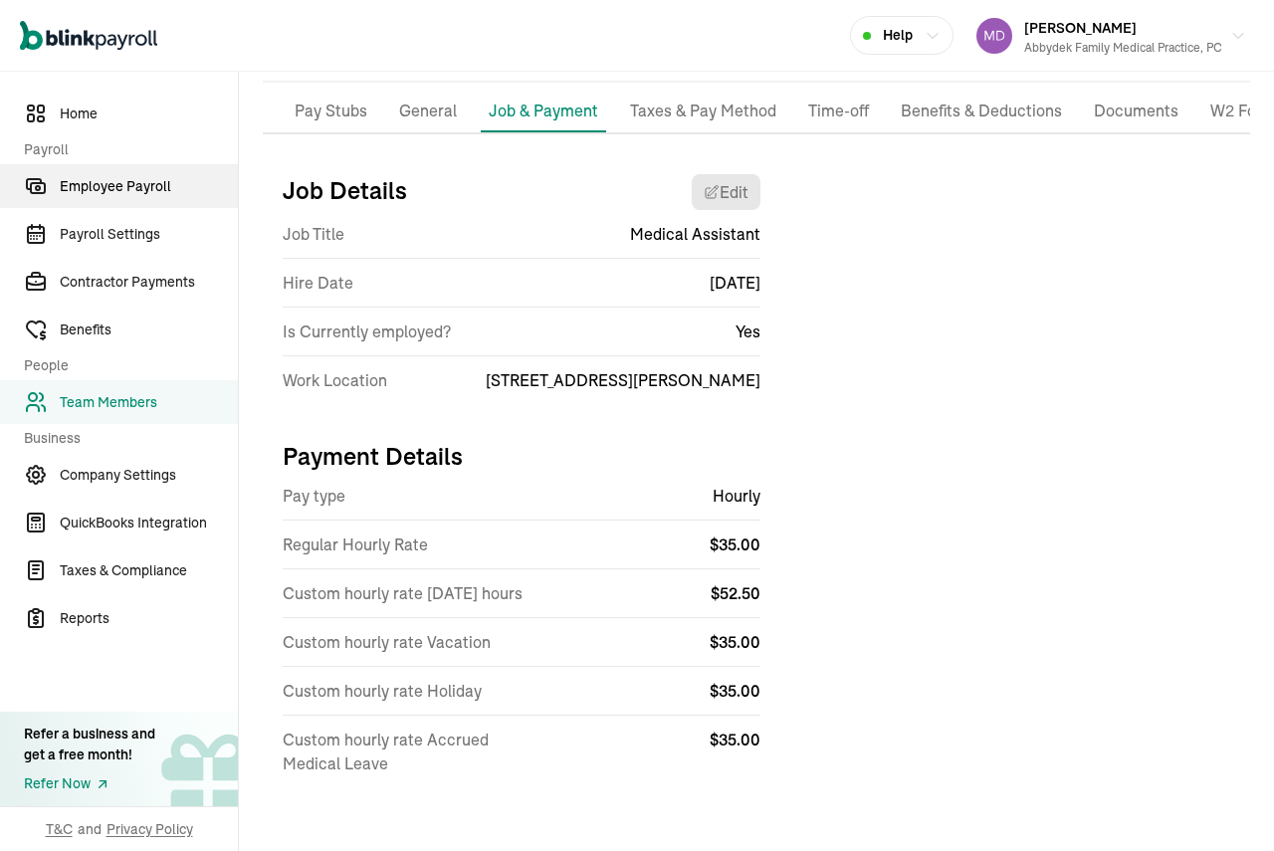
click at [108, 180] on span "Employee Payroll" at bounding box center [149, 186] width 178 height 21
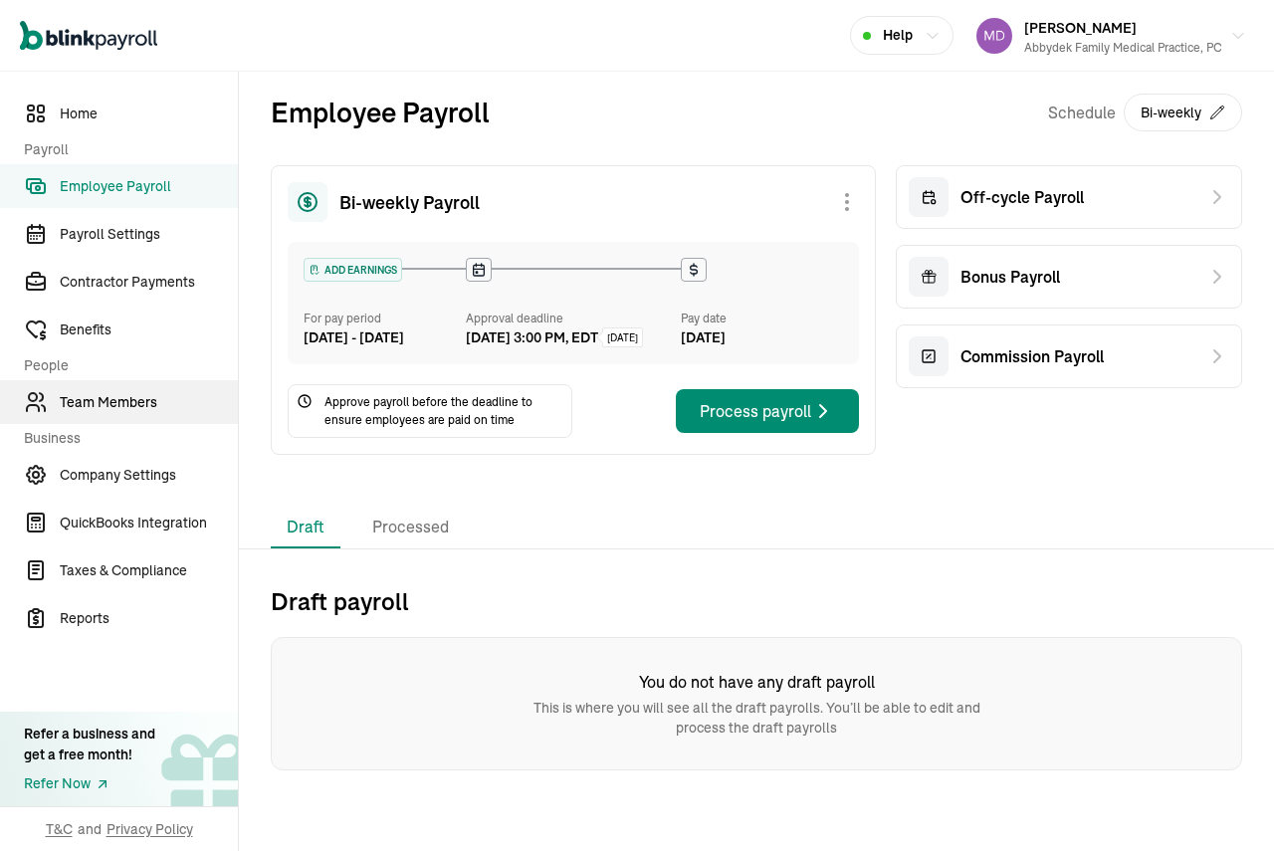
click at [117, 408] on span "Team Members" at bounding box center [149, 402] width 178 height 21
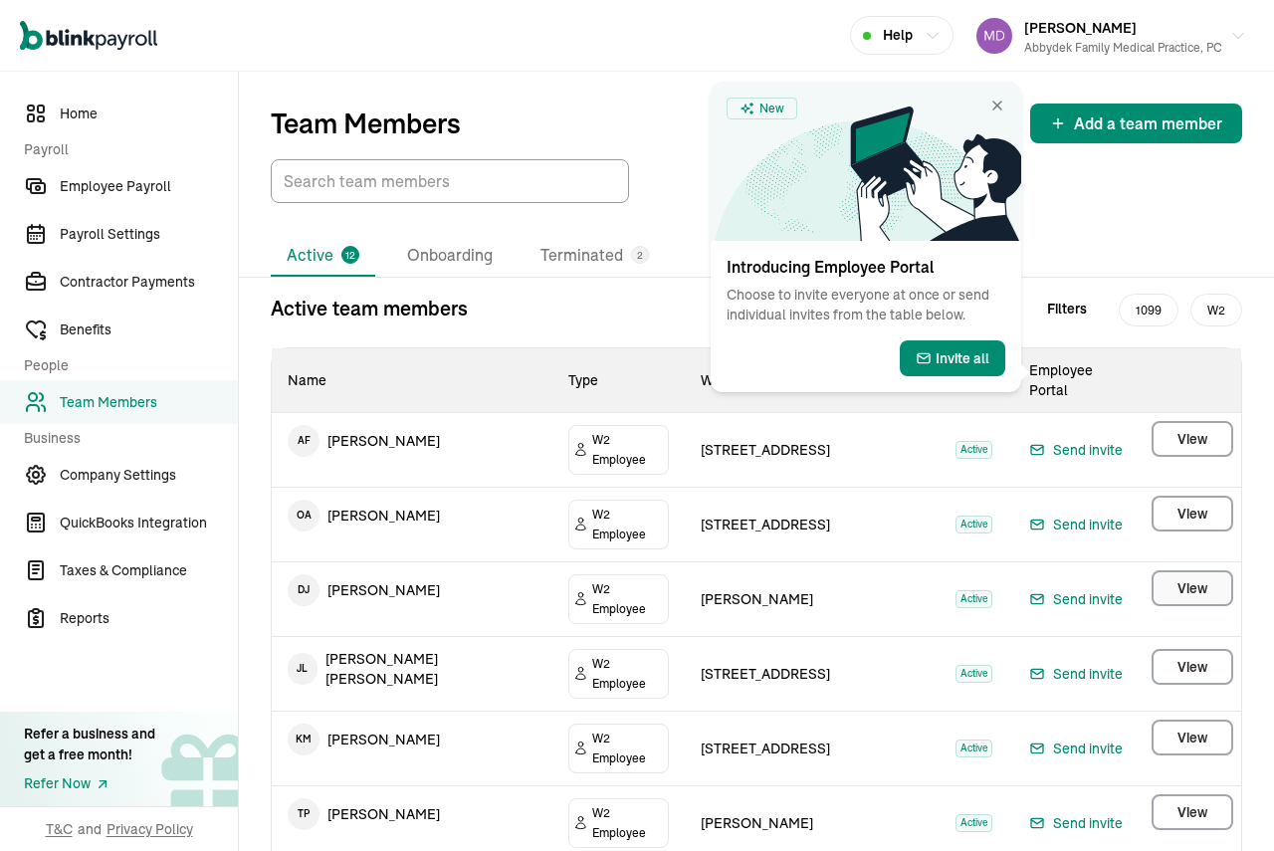
select select "2025"
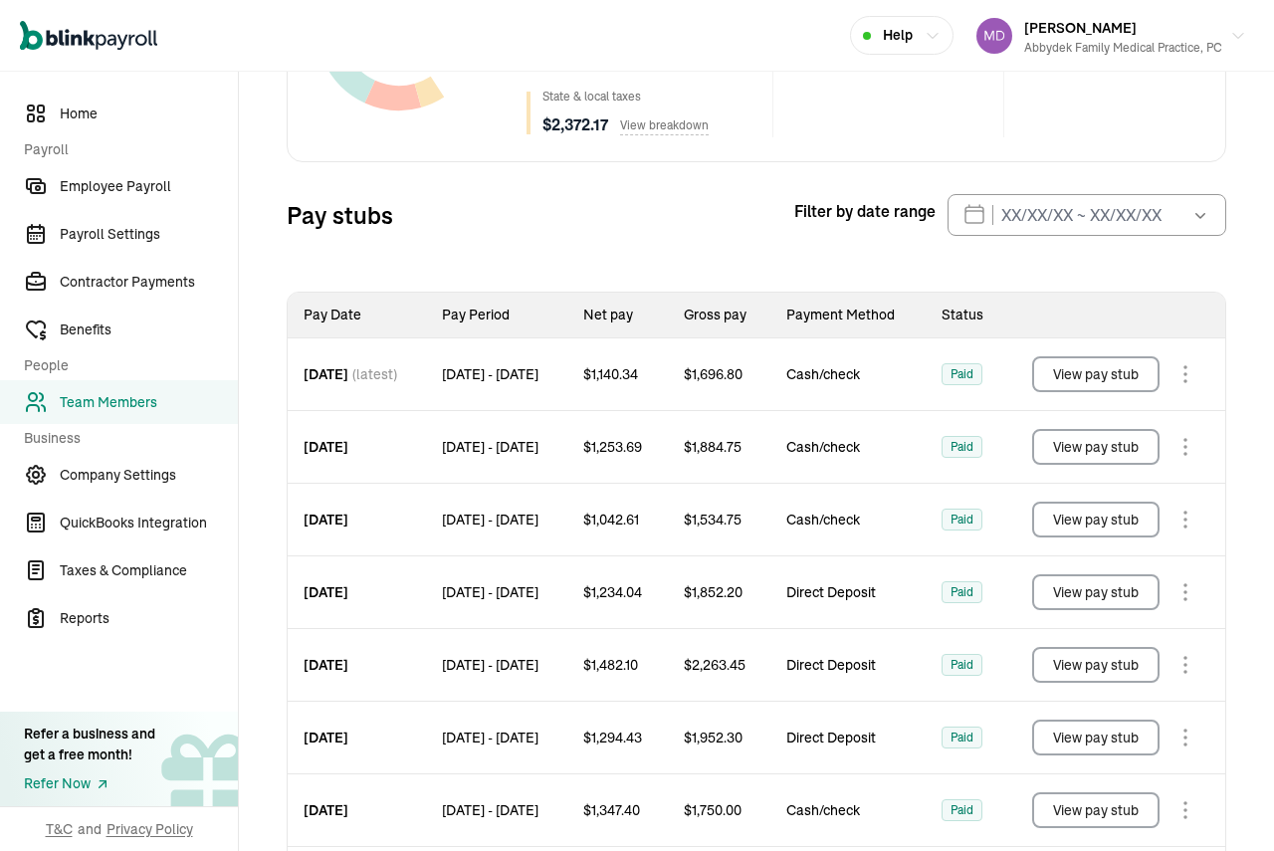
scroll to position [434, 0]
click at [1095, 375] on button "View pay stub" at bounding box center [1095, 373] width 127 height 36
click at [1099, 447] on button "View pay stub" at bounding box center [1095, 446] width 127 height 36
click at [1090, 518] on button "View pay stub" at bounding box center [1095, 519] width 127 height 36
click at [1121, 587] on button "View pay stub" at bounding box center [1095, 591] width 127 height 36
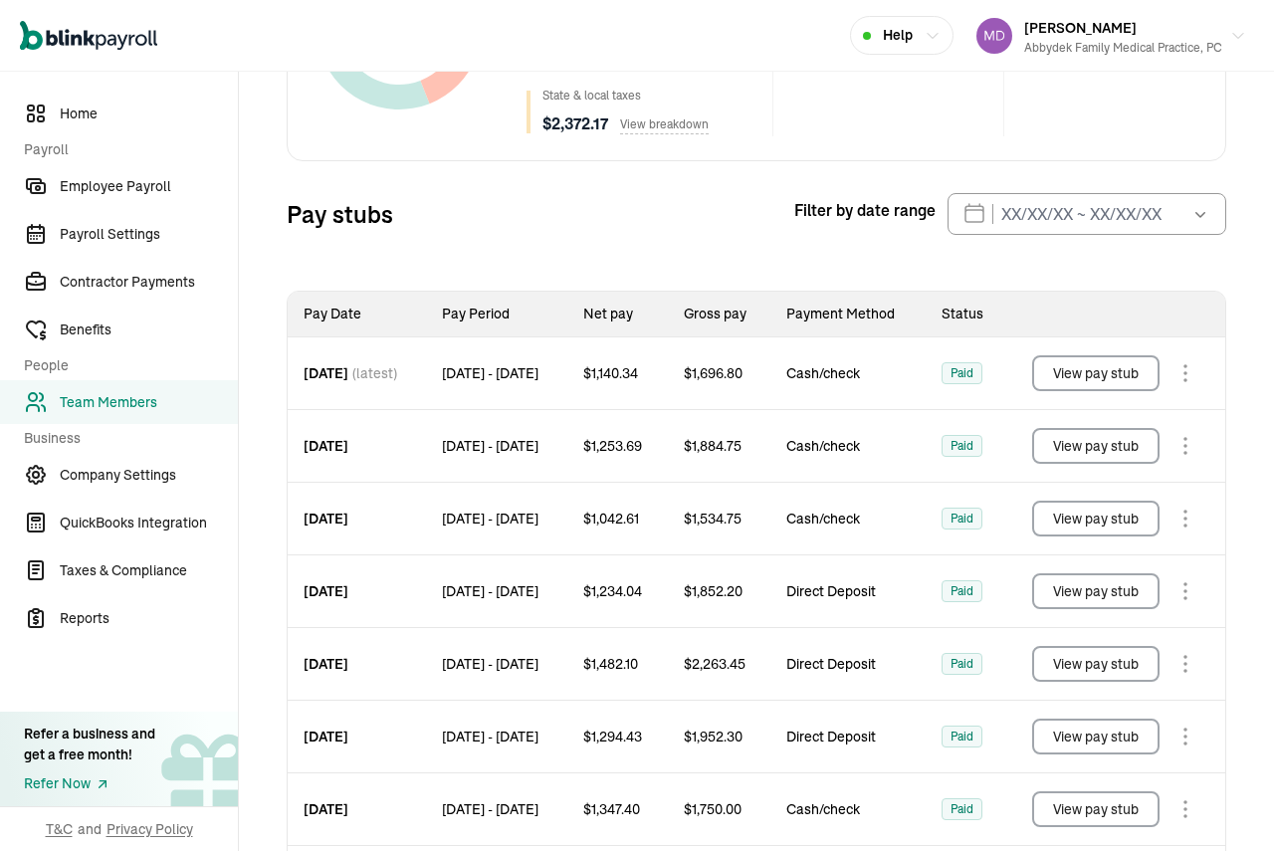
click at [1112, 668] on button "View pay stub" at bounding box center [1095, 664] width 127 height 36
click at [1094, 735] on button "View pay stub" at bounding box center [1095, 737] width 127 height 36
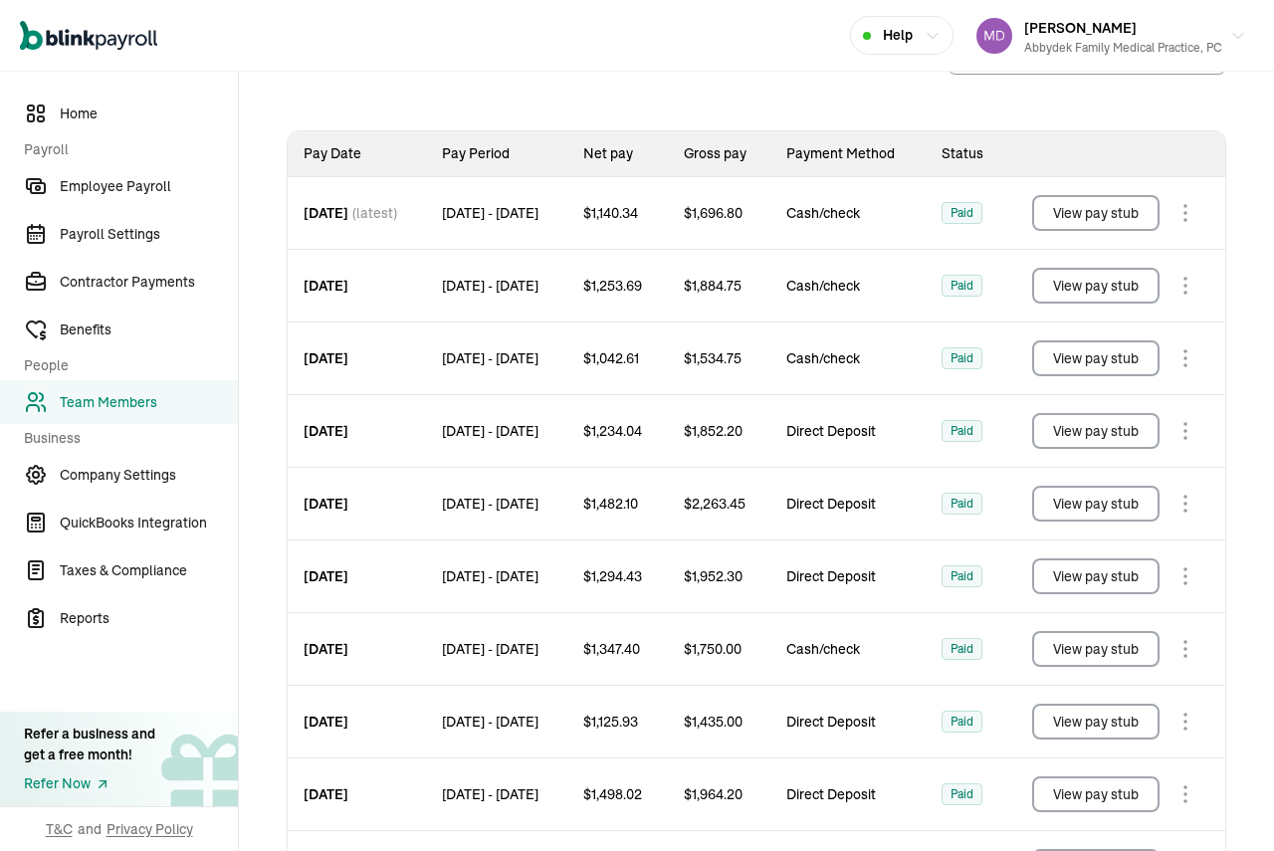
scroll to position [633, 0]
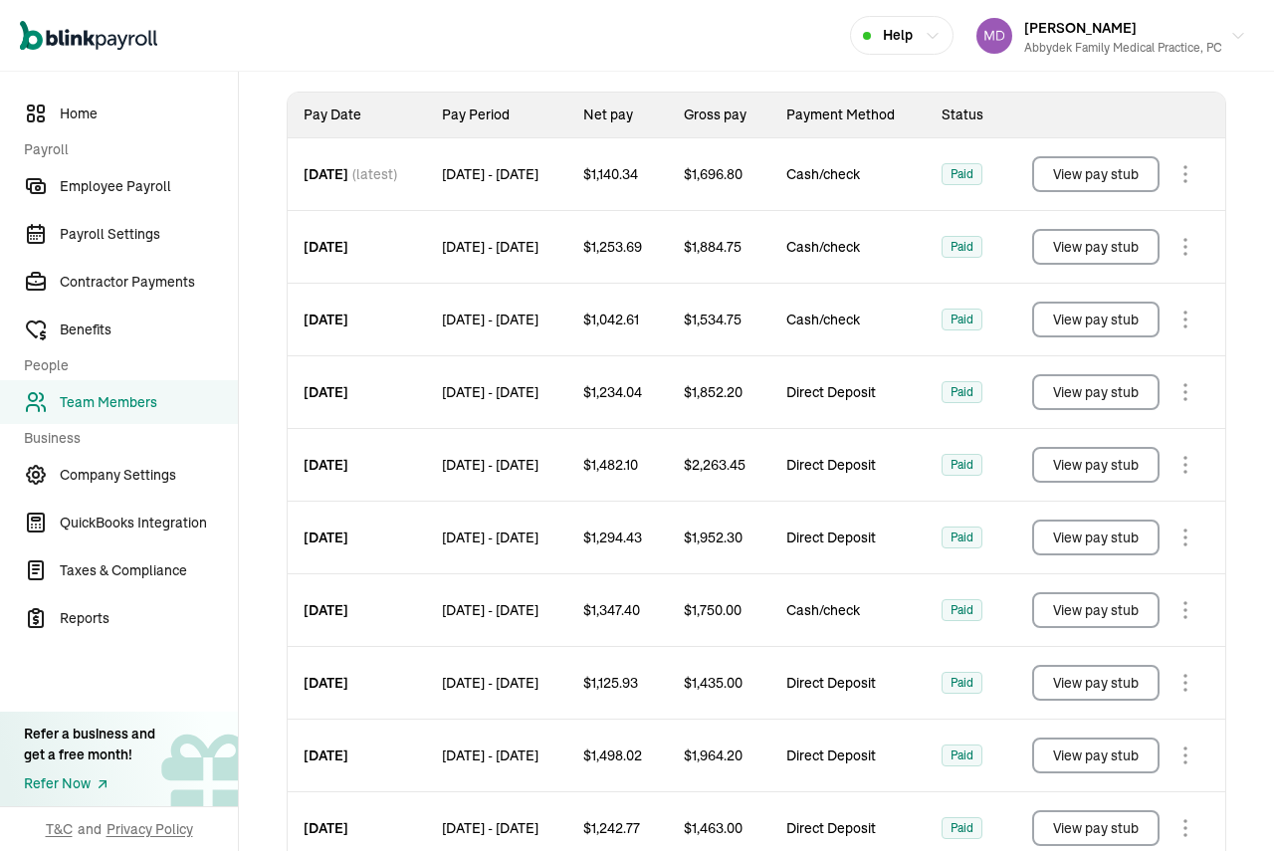
click at [1121, 620] on button "View pay stub" at bounding box center [1095, 610] width 127 height 36
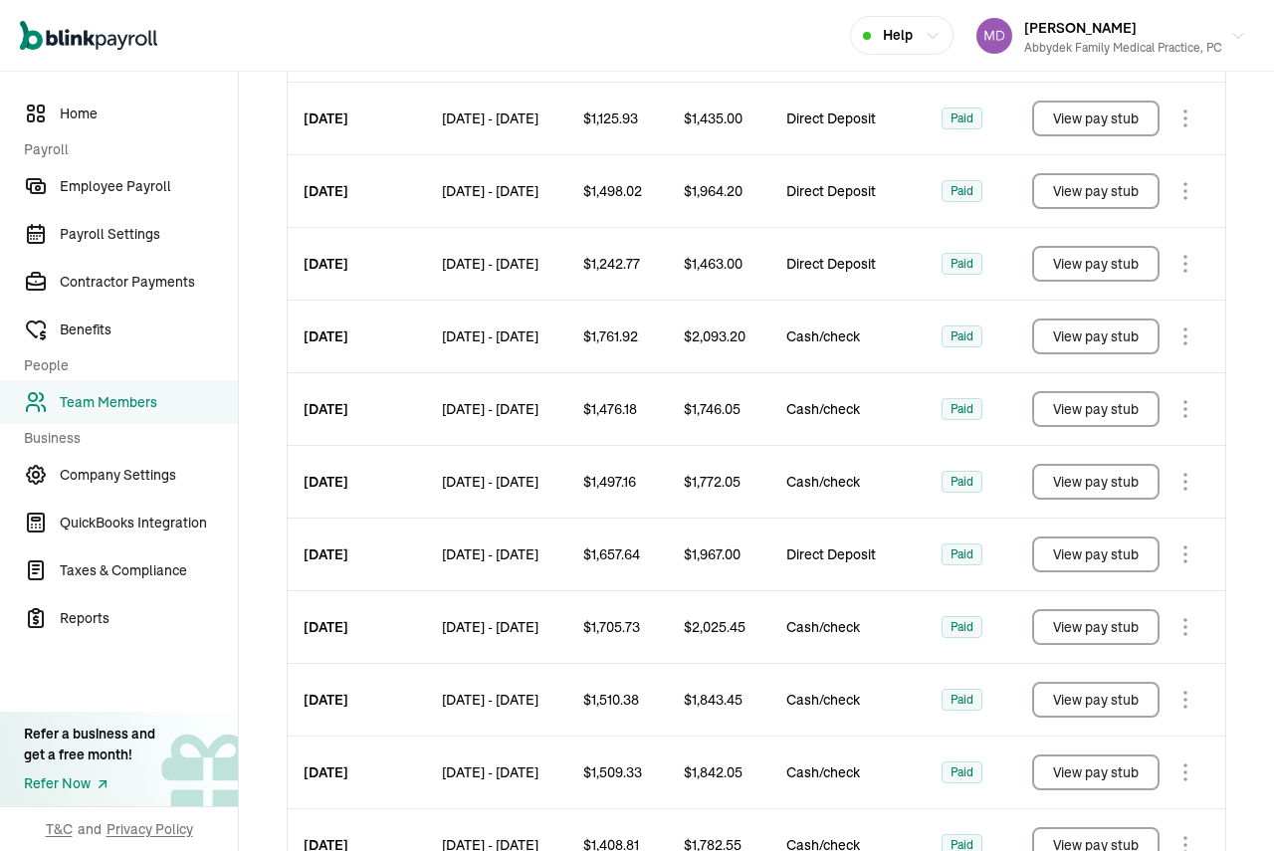
scroll to position [1200, 0]
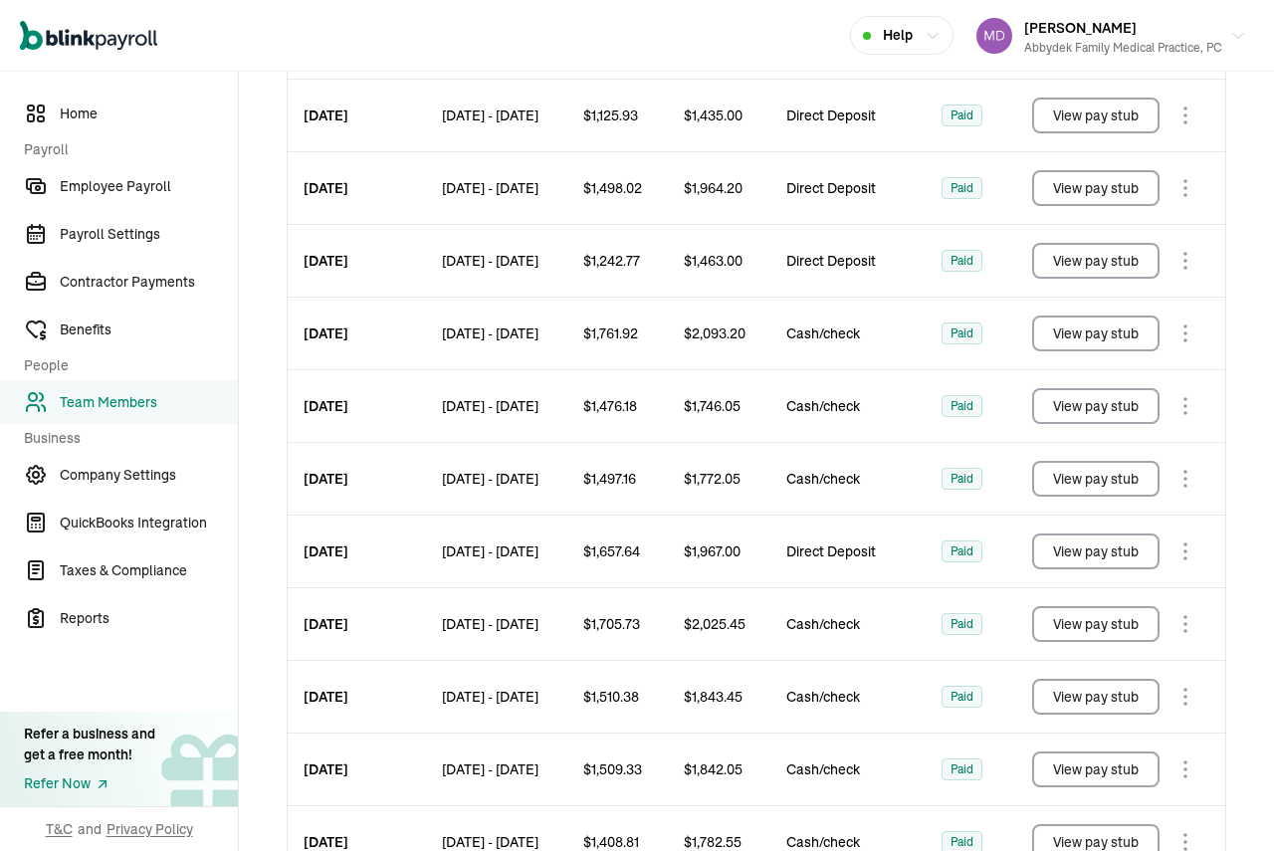
click at [1102, 113] on button "View pay stub" at bounding box center [1095, 116] width 127 height 36
click at [1088, 191] on button "View pay stub" at bounding box center [1095, 188] width 127 height 36
click at [1081, 267] on button "View pay stub" at bounding box center [1095, 261] width 127 height 36
click at [1101, 338] on button "View pay stub" at bounding box center [1095, 334] width 127 height 36
click at [1088, 411] on button "View pay stub" at bounding box center [1095, 406] width 127 height 36
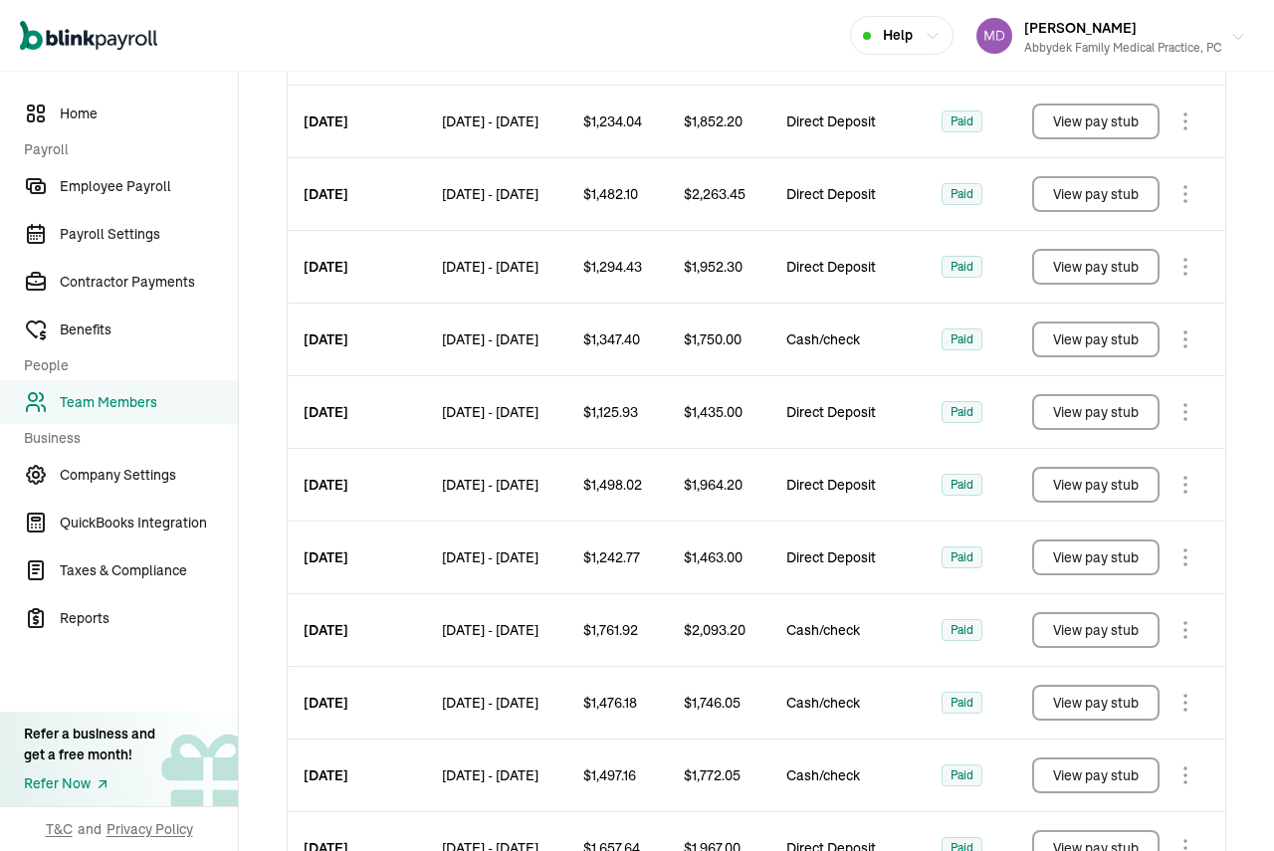
scroll to position [902, 0]
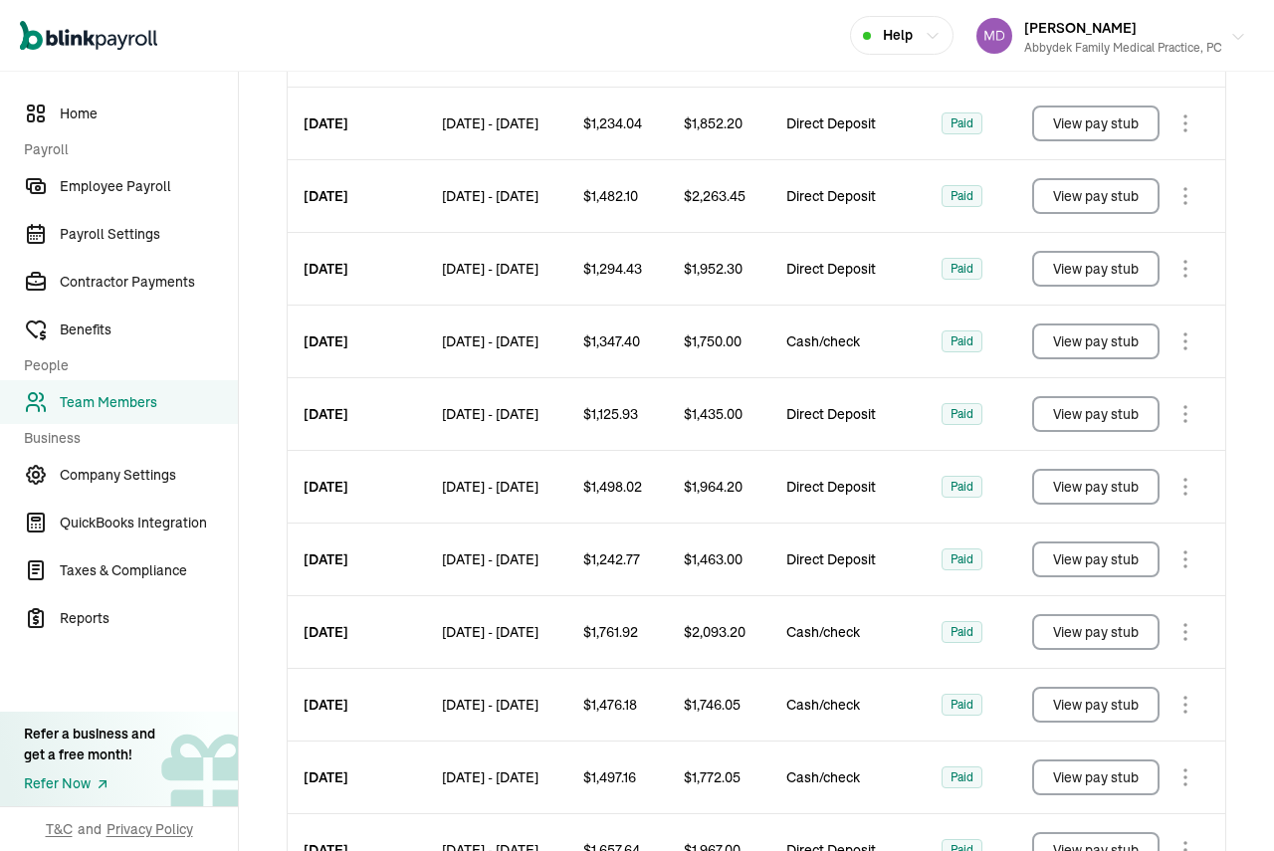
click at [1233, 42] on button "Emmanuel Fashakin Abbydek Family Medical Practice, PC" at bounding box center [1112, 36] width 286 height 50
